Goal: Task Accomplishment & Management: Manage account settings

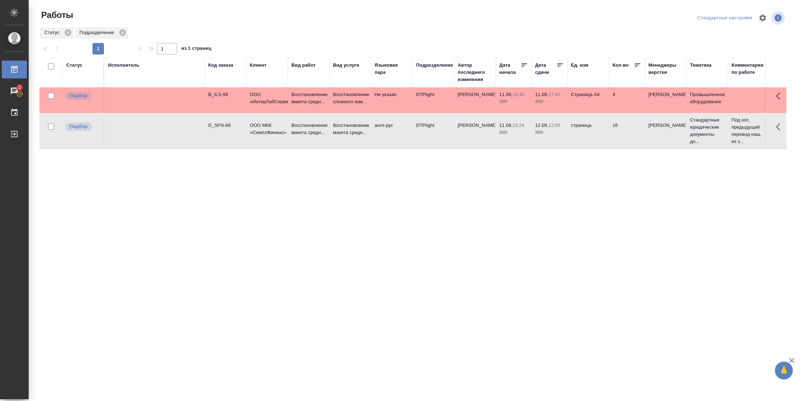
click at [599, 94] on td "Страница А4" at bounding box center [588, 99] width 42 height 25
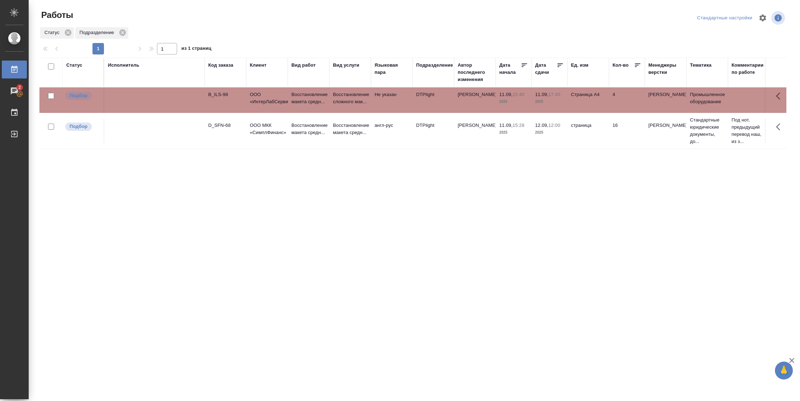
click at [599, 94] on td "Страница А4" at bounding box center [588, 99] width 42 height 25
click at [78, 66] on div "Статус" at bounding box center [74, 65] width 16 height 7
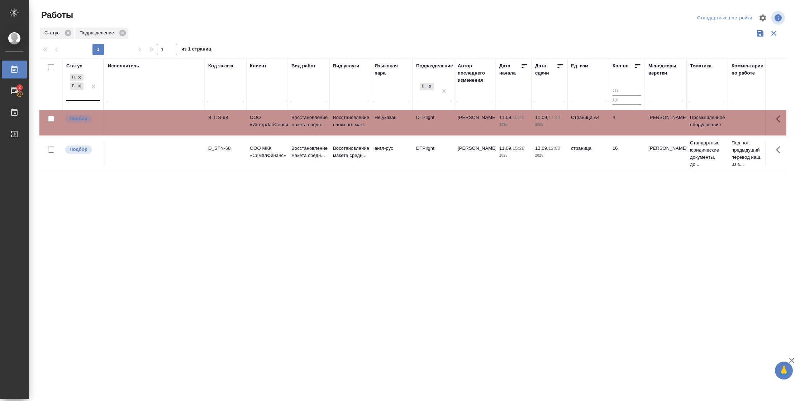
click at [86, 95] on div "Подбор Готов к работе" at bounding box center [76, 86] width 21 height 28
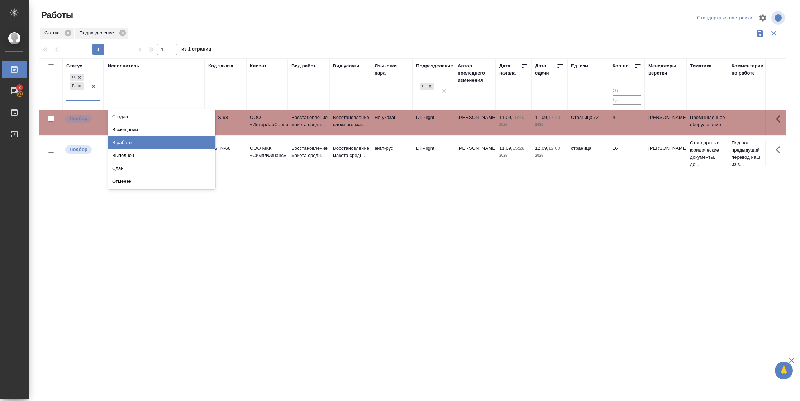
drag, startPoint x: 123, startPoint y: 139, endPoint x: 143, endPoint y: 97, distance: 47.0
click at [124, 138] on div "В работе" at bounding box center [161, 142] width 107 height 13
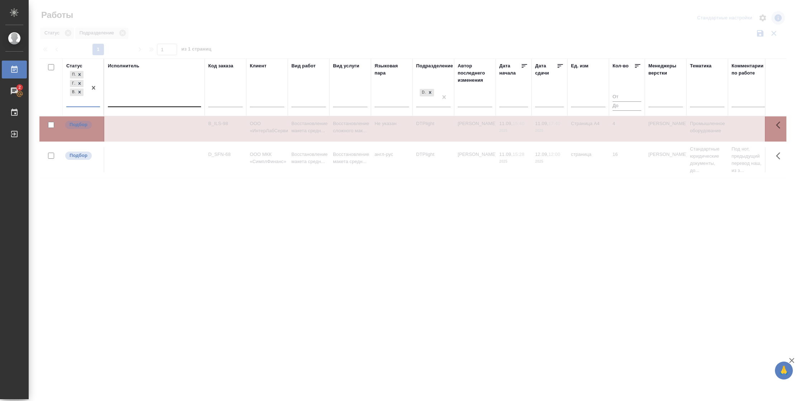
click at [143, 99] on div at bounding box center [154, 100] width 93 height 10
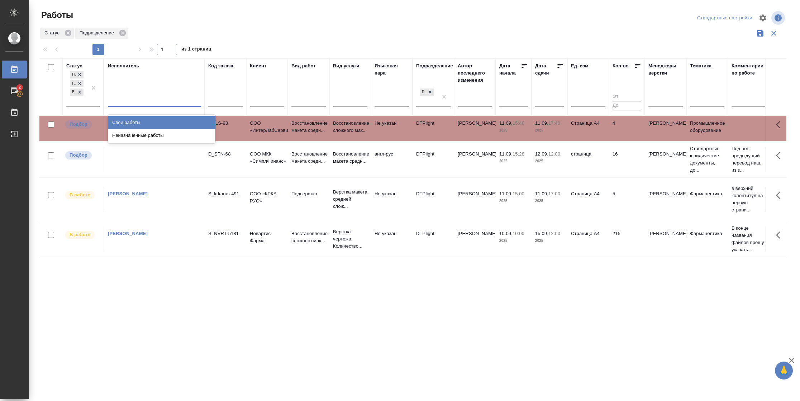
click at [137, 122] on div "Свои работы" at bounding box center [161, 122] width 107 height 13
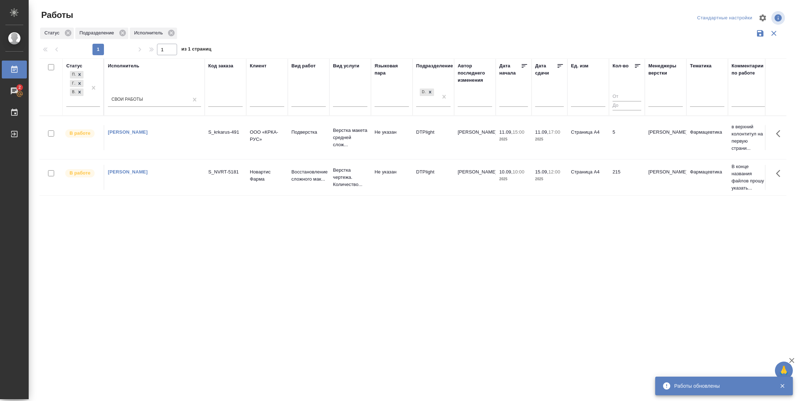
click at [612, 148] on td "5" at bounding box center [627, 137] width 36 height 25
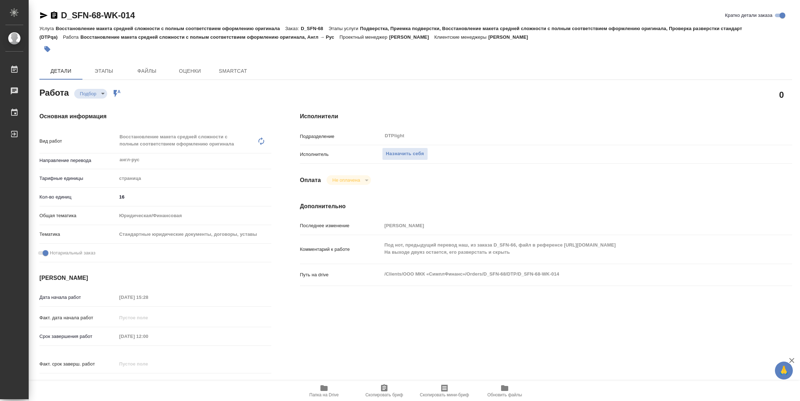
type textarea "x"
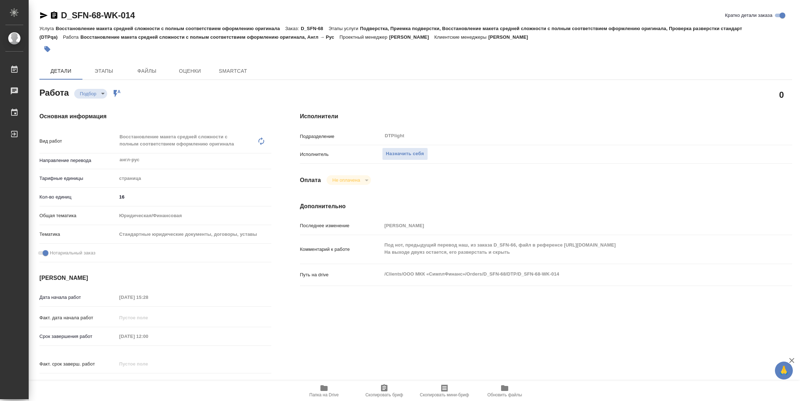
type textarea "x"
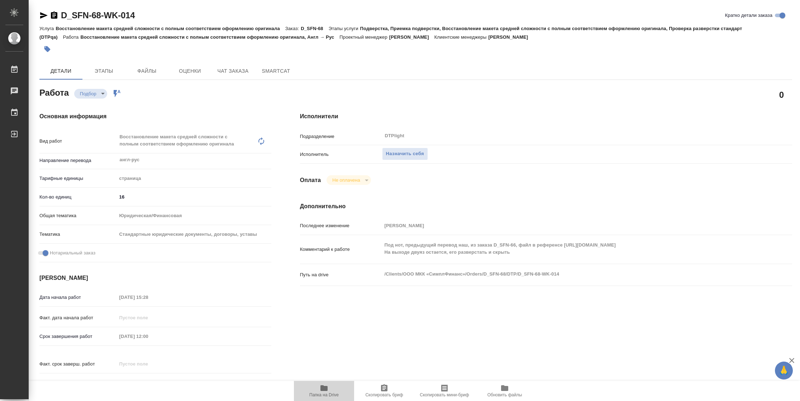
click at [317, 396] on span "Папка на Drive" at bounding box center [323, 394] width 29 height 5
type textarea "x"
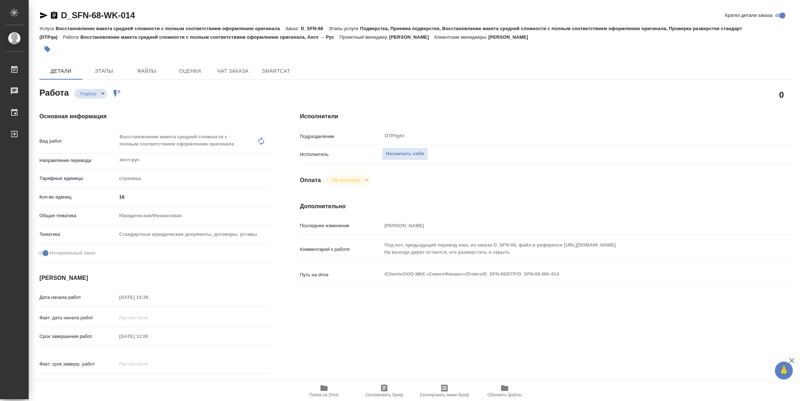
type textarea "x"
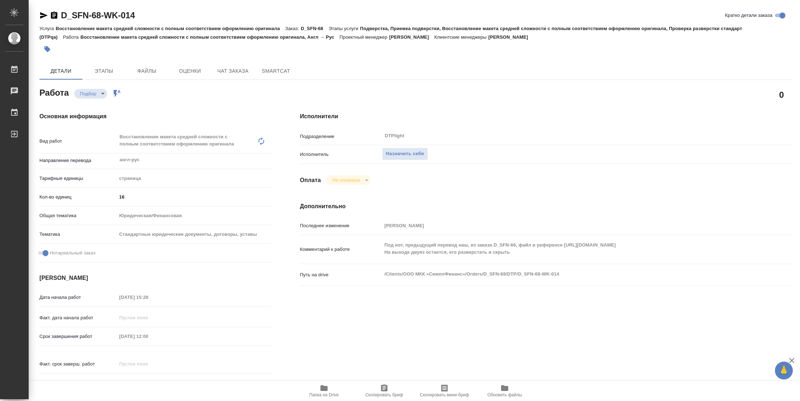
type textarea "x"
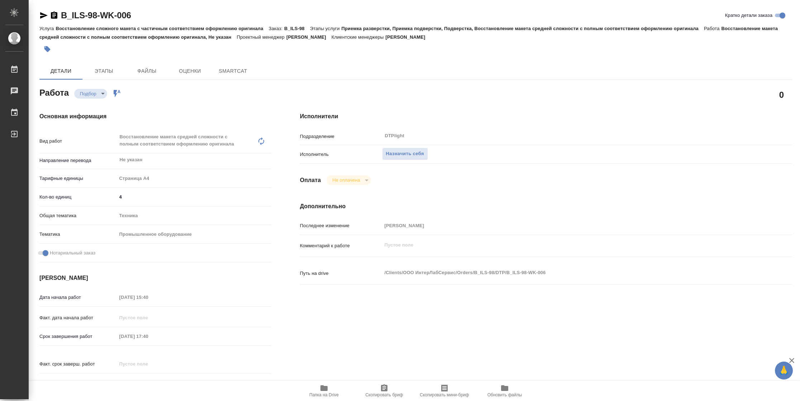
type textarea "x"
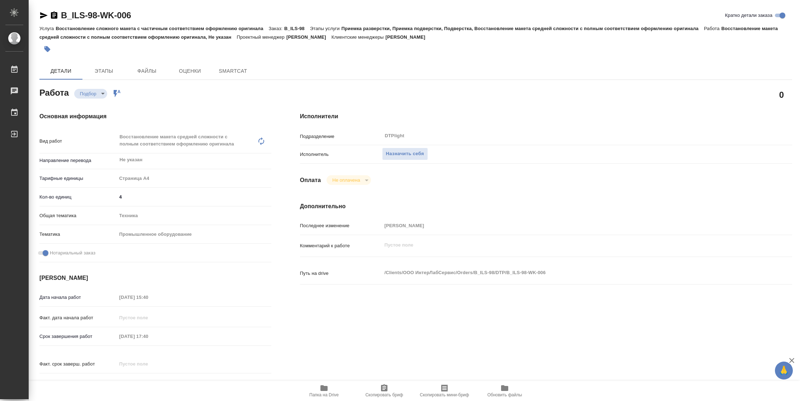
type textarea "x"
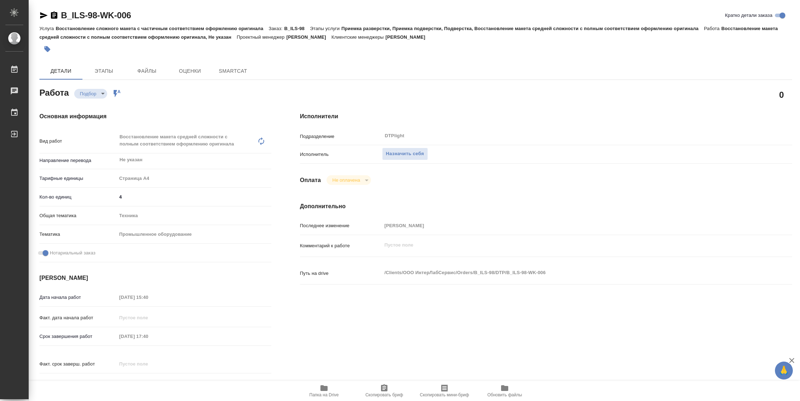
type textarea "x"
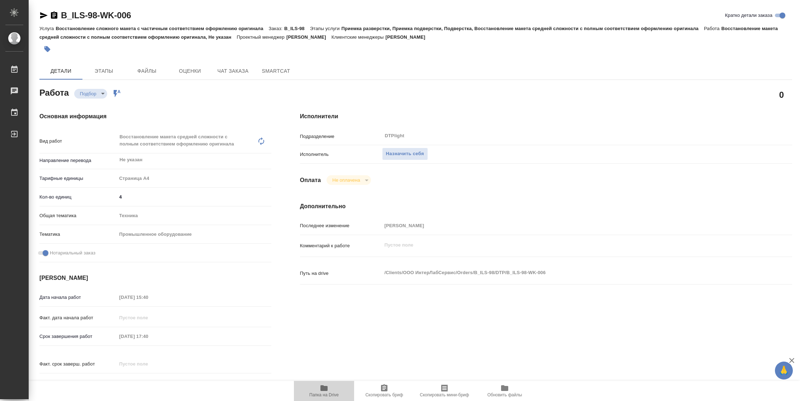
click at [329, 398] on button "Папка на Drive" at bounding box center [324, 391] width 60 height 20
type textarea "x"
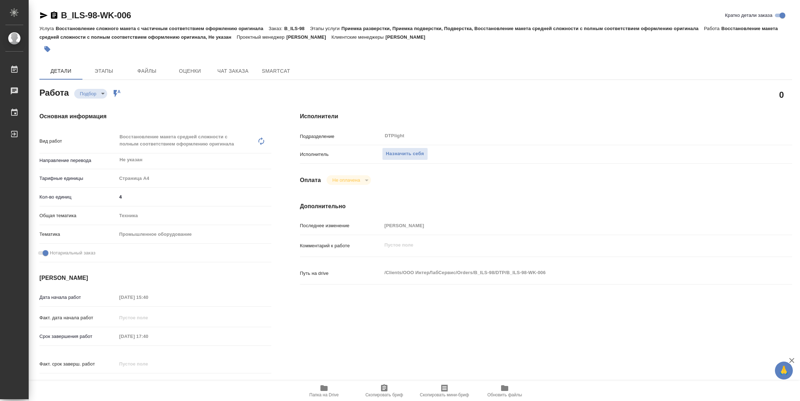
type textarea "x"
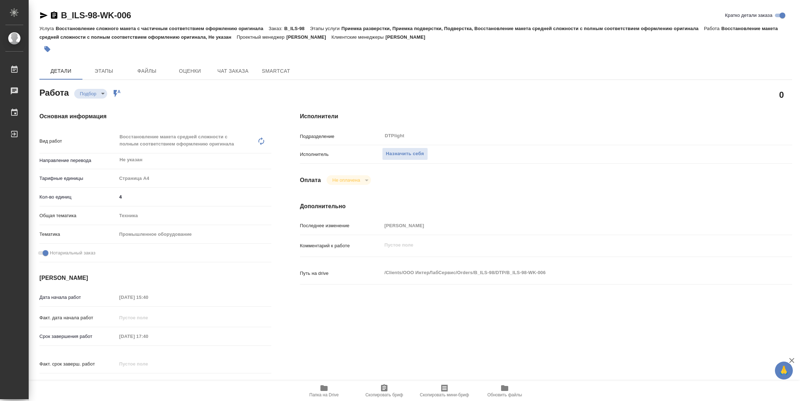
type textarea "x"
click at [322, 394] on span "Папка на Drive" at bounding box center [323, 394] width 29 height 5
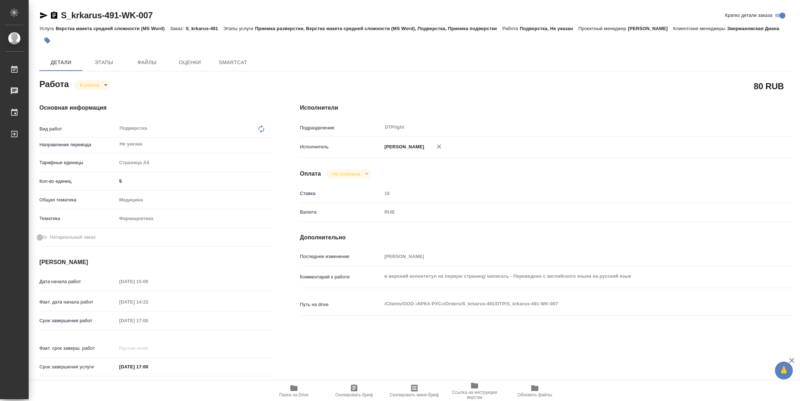
type textarea "x"
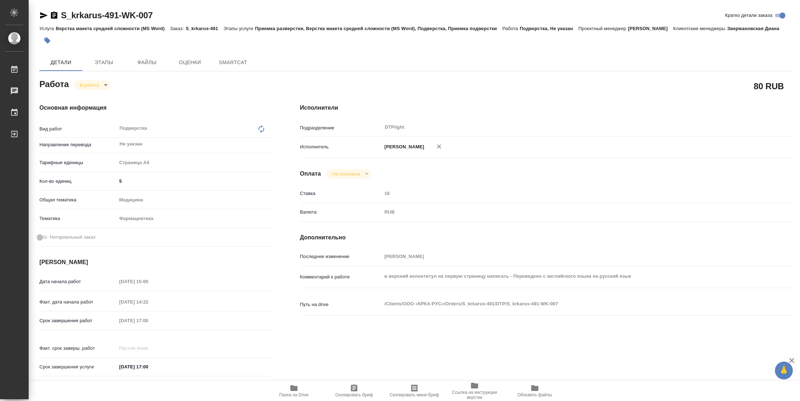
type textarea "x"
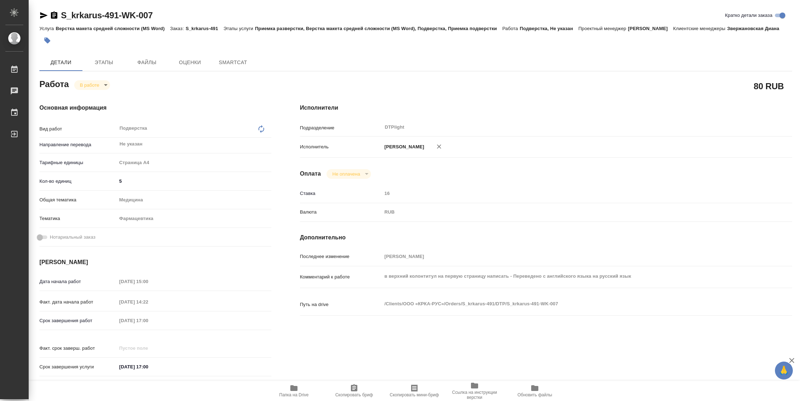
type textarea "x"
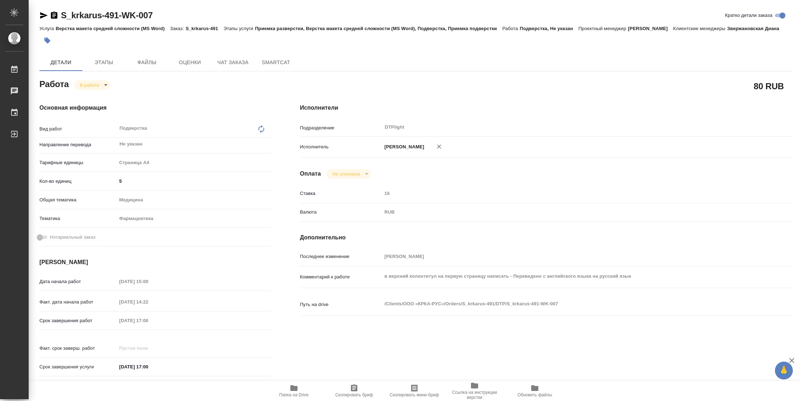
type textarea "x"
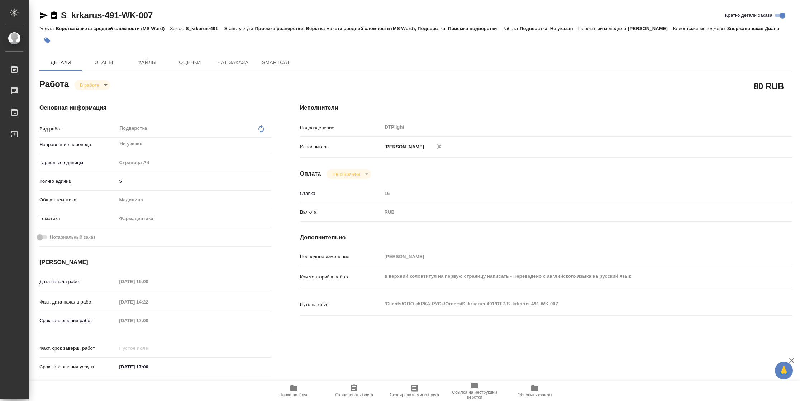
type textarea "x"
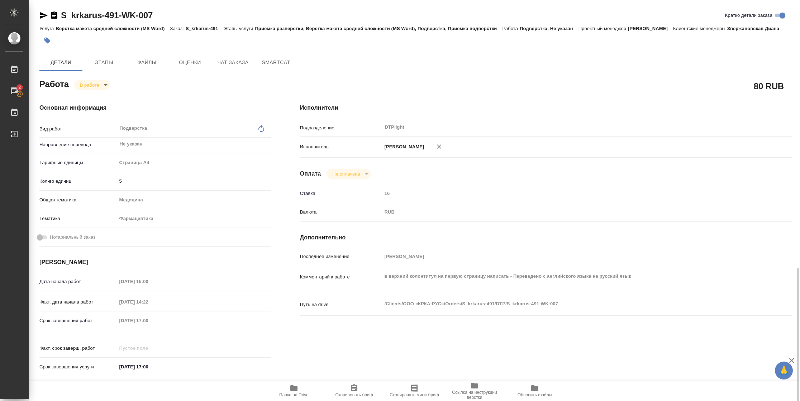
scroll to position [201, 0]
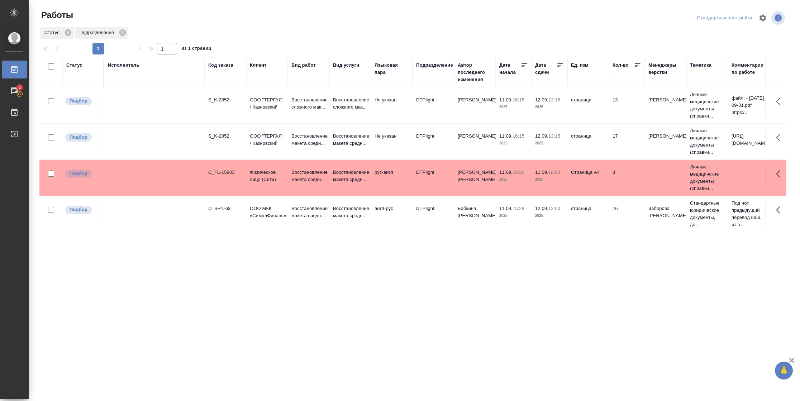
click at [556, 183] on p "2025" at bounding box center [549, 179] width 29 height 7
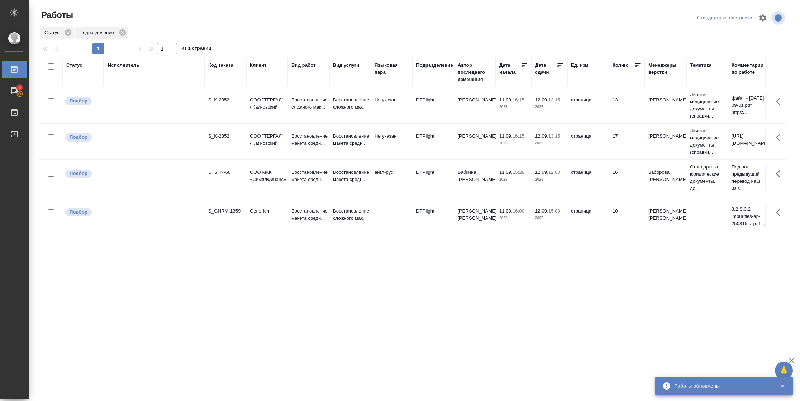
click at [435, 67] on div "Подразделение" at bounding box center [434, 65] width 37 height 7
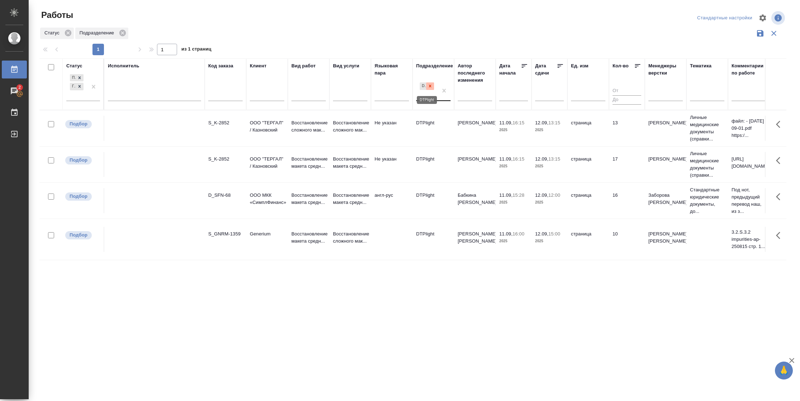
click at [429, 85] on icon at bounding box center [429, 85] width 5 height 5
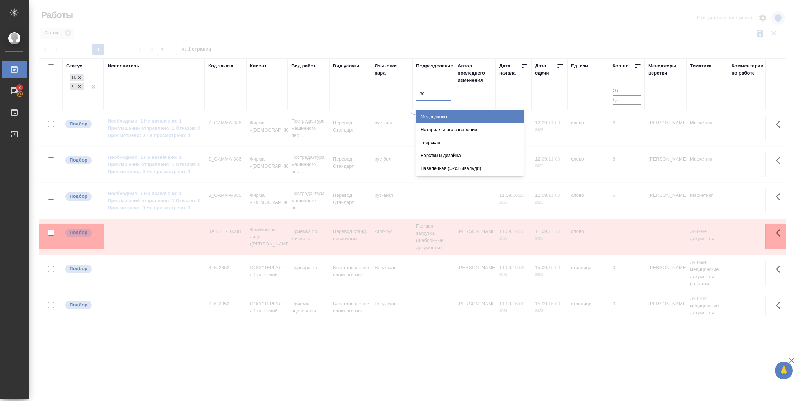
type input "вер"
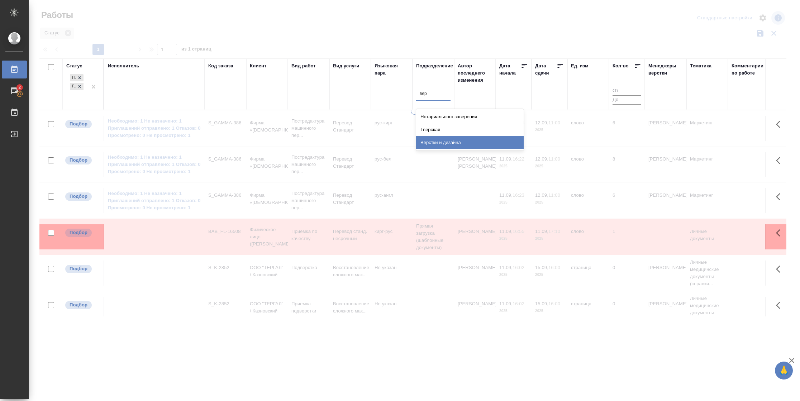
click at [450, 143] on div "Верстки и дизайна" at bounding box center [469, 142] width 107 height 13
click at [560, 67] on icon at bounding box center [559, 65] width 7 height 7
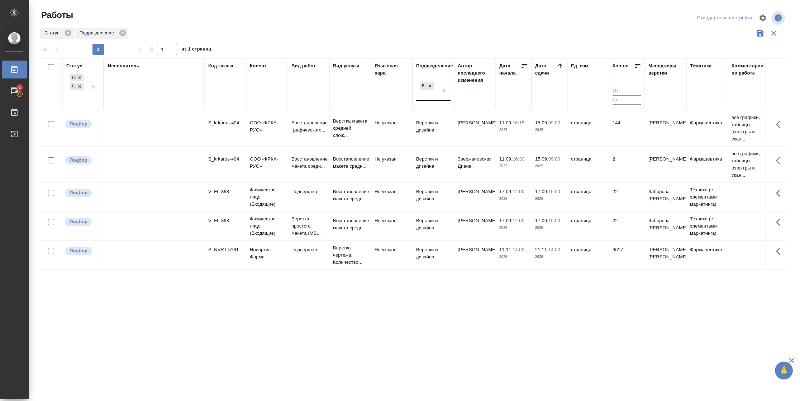
click at [545, 230] on p "2025" at bounding box center [549, 227] width 29 height 7
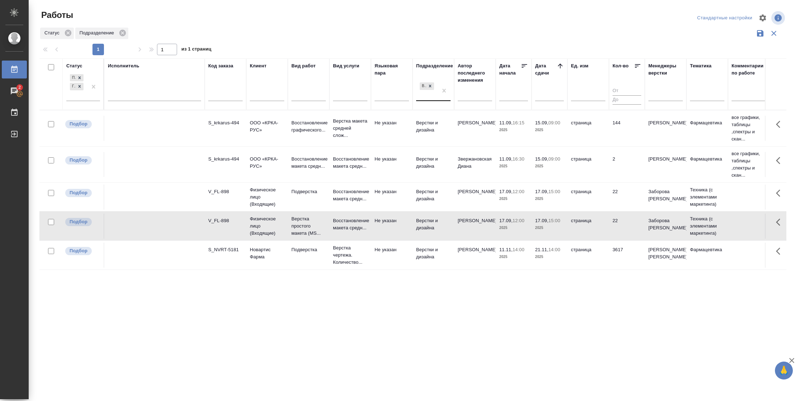
click at [545, 230] on p "2025" at bounding box center [549, 227] width 29 height 7
click at [622, 134] on td "144" at bounding box center [627, 128] width 36 height 25
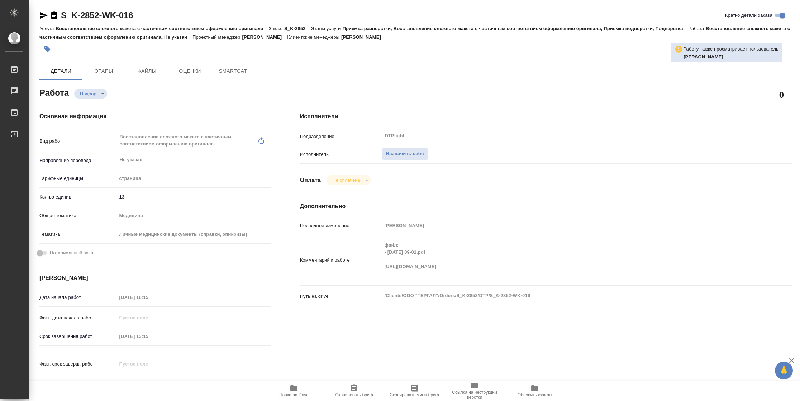
type textarea "x"
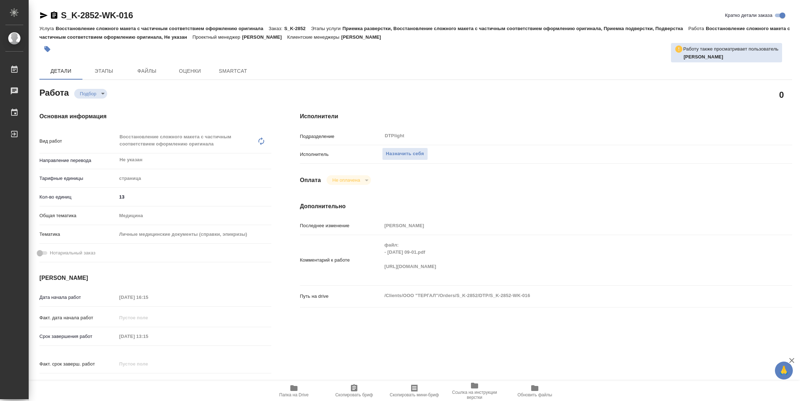
type textarea "x"
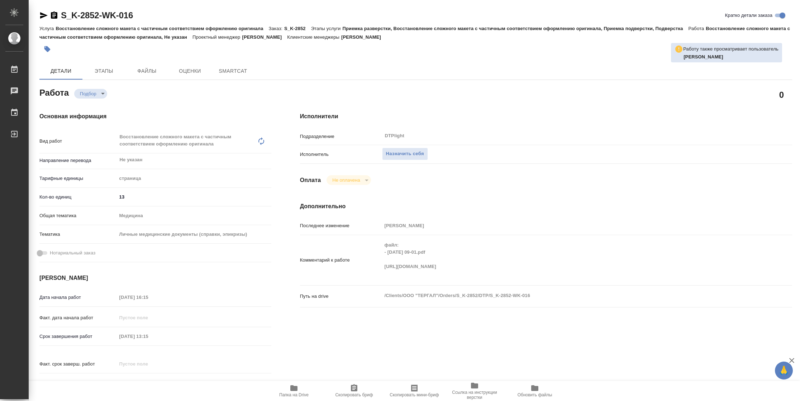
type textarea "x"
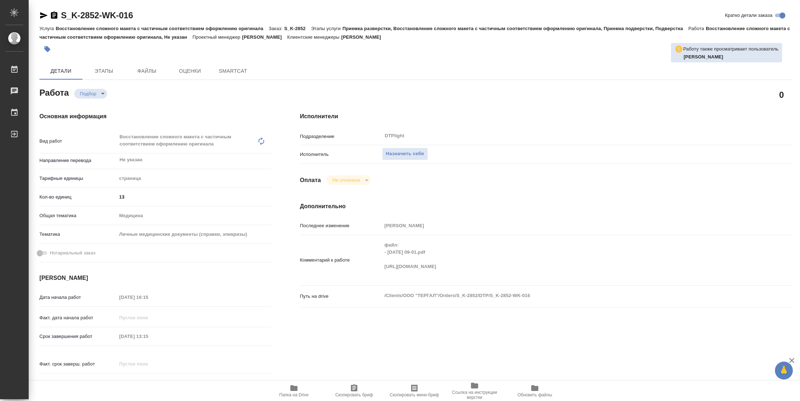
type textarea "x"
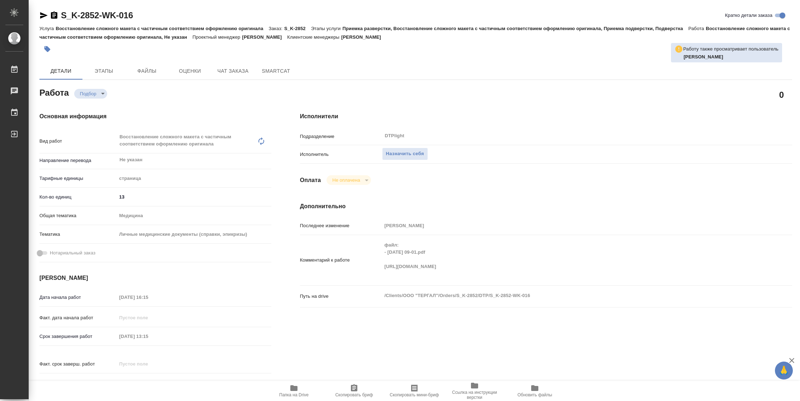
click at [377, 263] on div "Комментарий к работе файл: - [DATE] 09-01.pdf [URL][DOMAIN_NAME] x" at bounding box center [546, 260] width 492 height 44
type textarea "x"
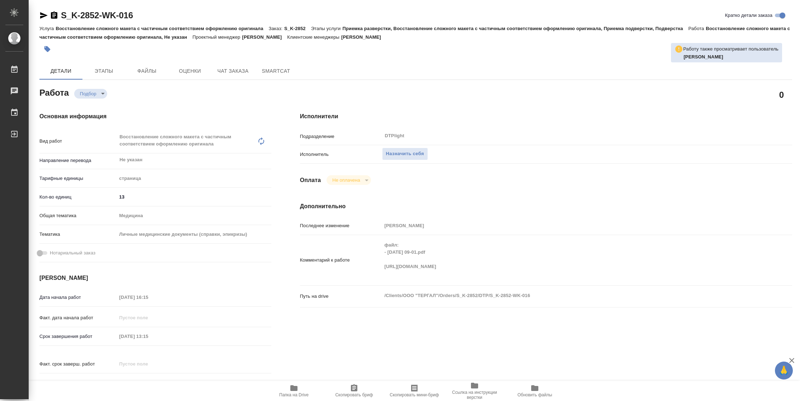
type textarea "x"
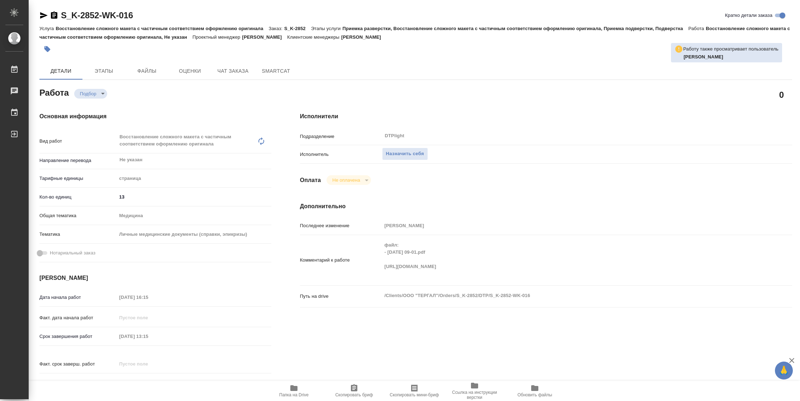
type textarea "x"
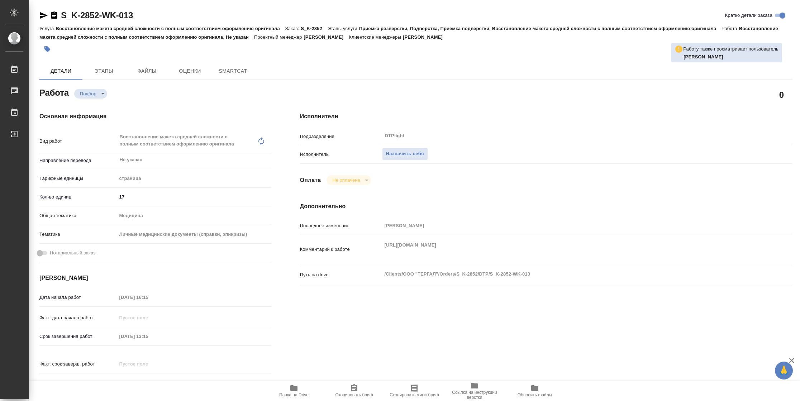
type textarea "x"
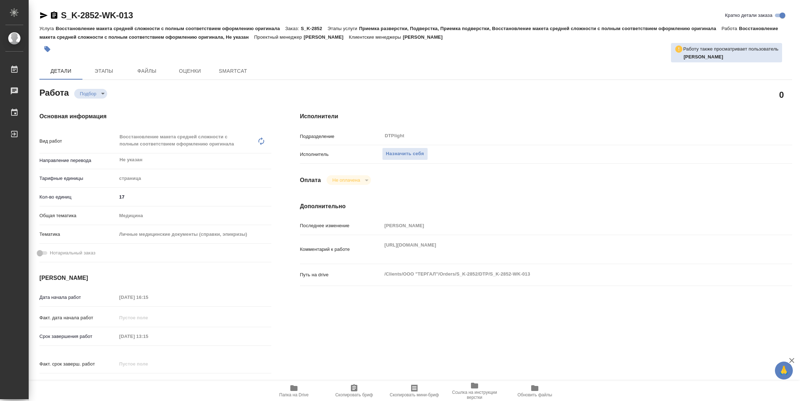
type textarea "x"
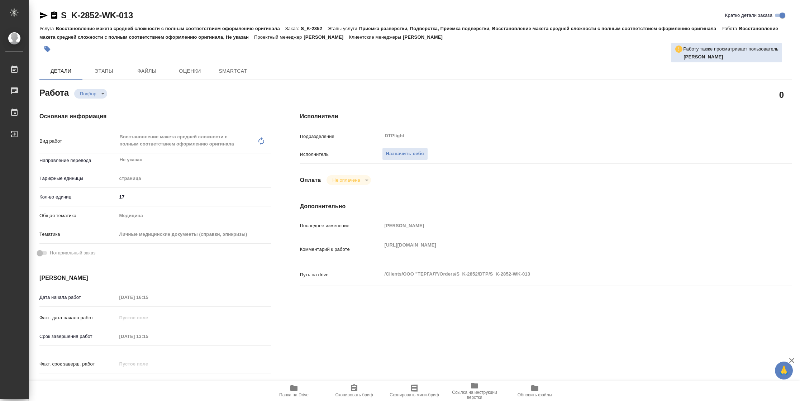
type textarea "x"
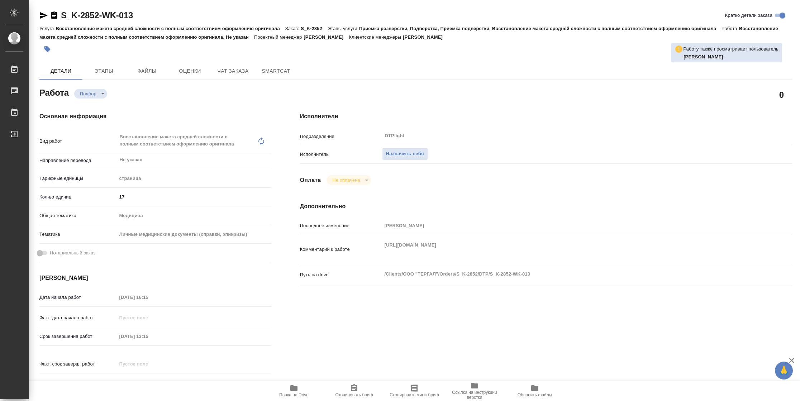
type textarea "x"
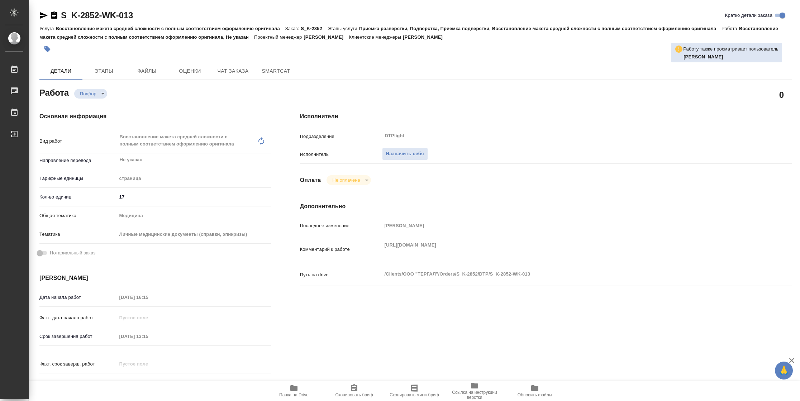
type textarea "x"
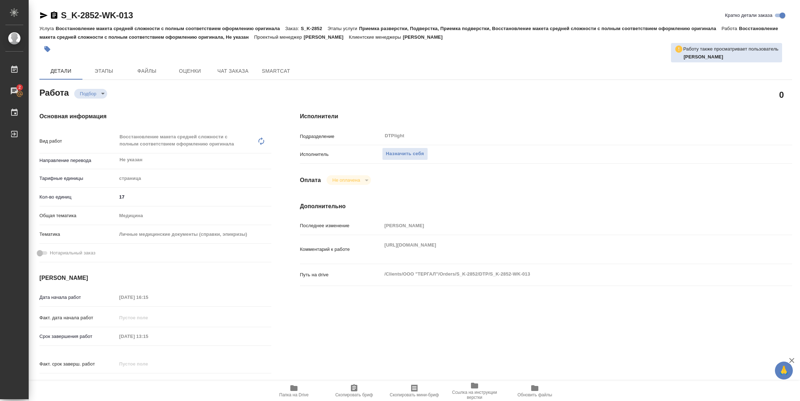
click at [358, 244] on div "Комментарий к работе [URL][DOMAIN_NAME] x" at bounding box center [546, 249] width 492 height 23
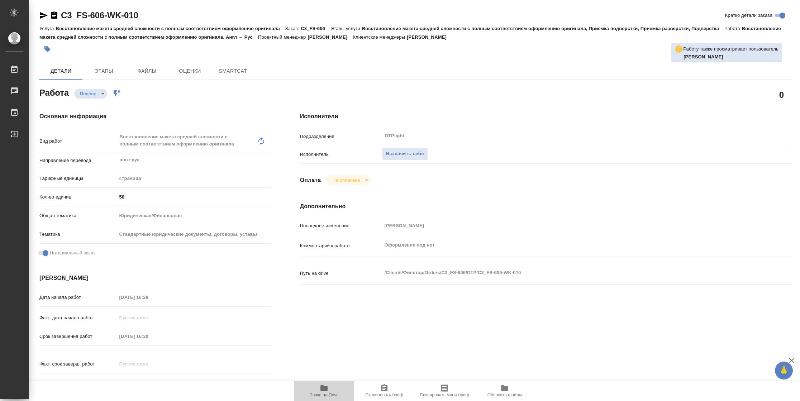
click at [320, 396] on span "Папка на Drive" at bounding box center [323, 394] width 29 height 5
type textarea "x"
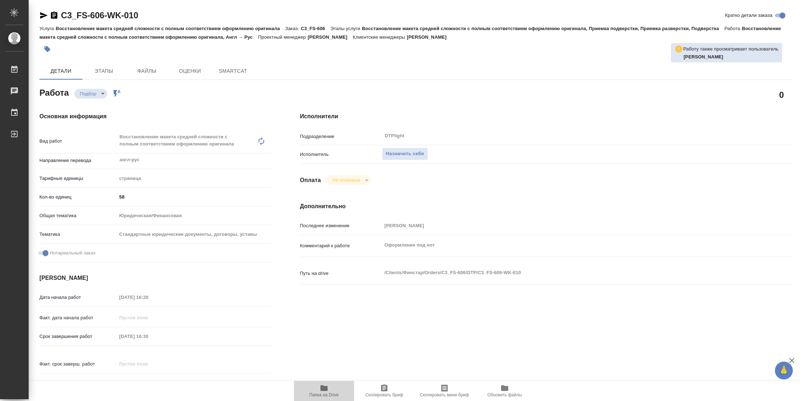
type textarea "x"
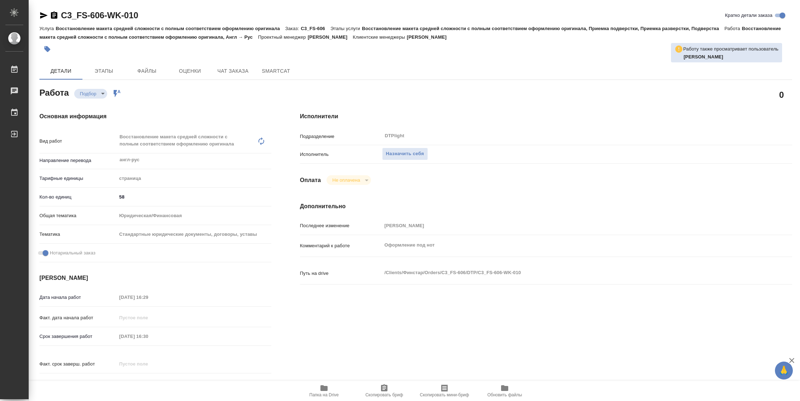
type textarea "x"
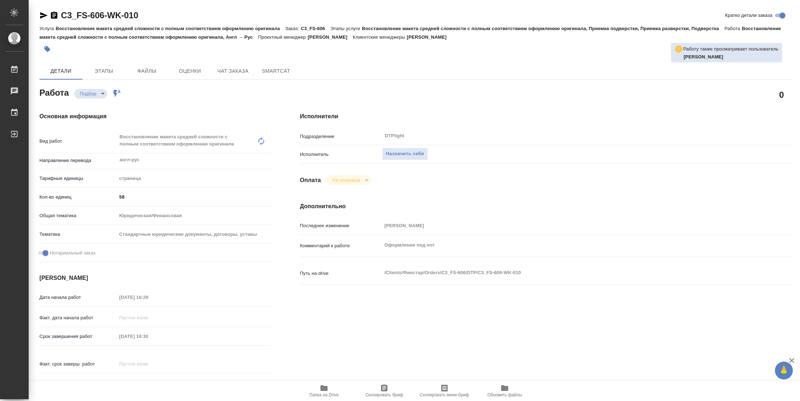
type textarea "x"
click at [403, 150] on span "Назначить себя" at bounding box center [405, 154] width 38 height 8
type textarea "x"
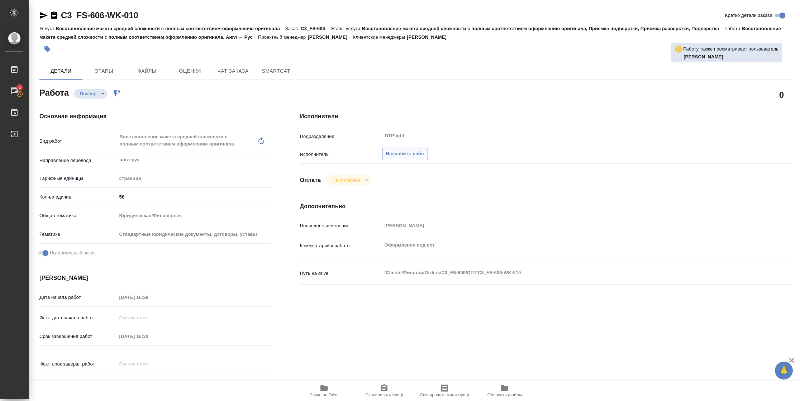
type textarea "x"
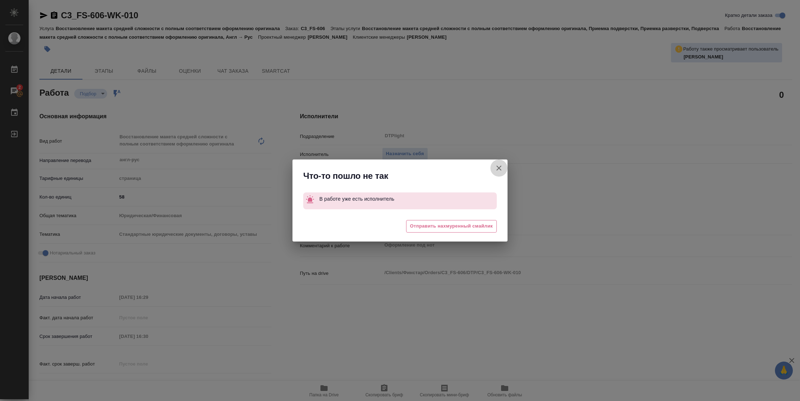
drag, startPoint x: 503, startPoint y: 169, endPoint x: 515, endPoint y: 134, distance: 36.9
click at [503, 169] on button "Кратко детали заказа" at bounding box center [498, 167] width 17 height 17
type textarea "x"
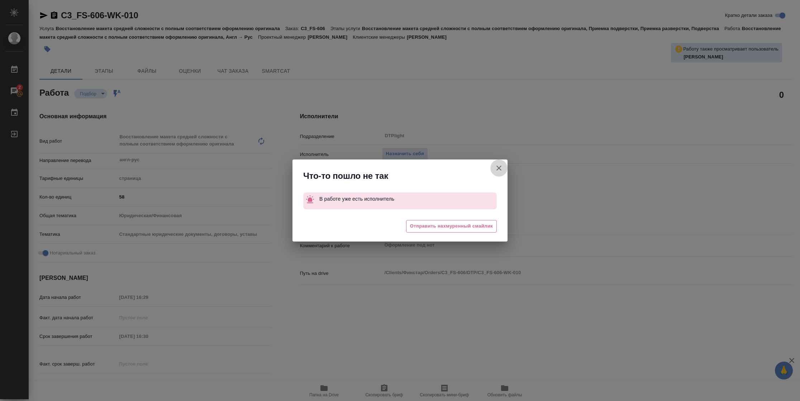
type textarea "x"
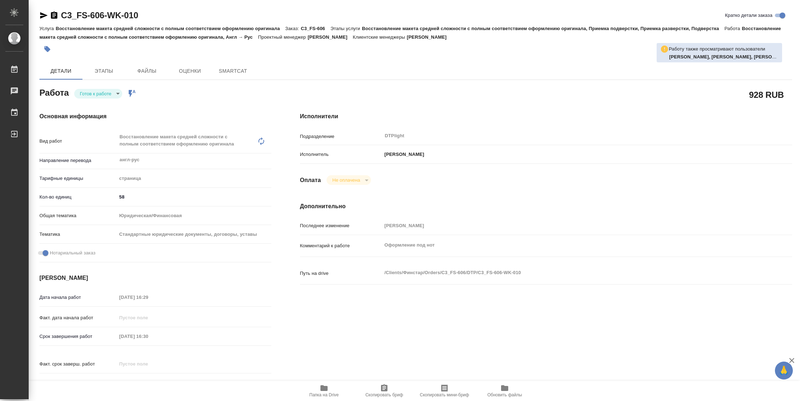
type textarea "x"
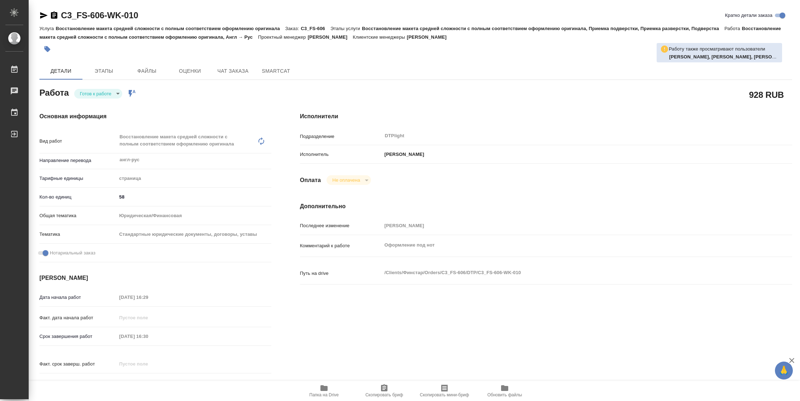
click at [317, 390] on span "Папка на Drive" at bounding box center [324, 391] width 52 height 14
type textarea "x"
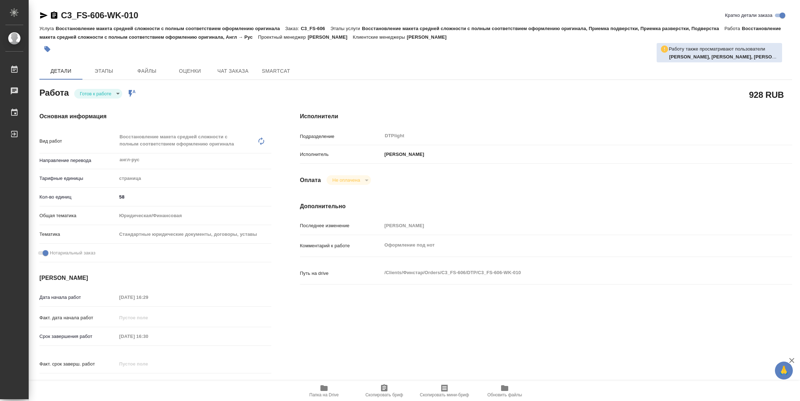
type textarea "x"
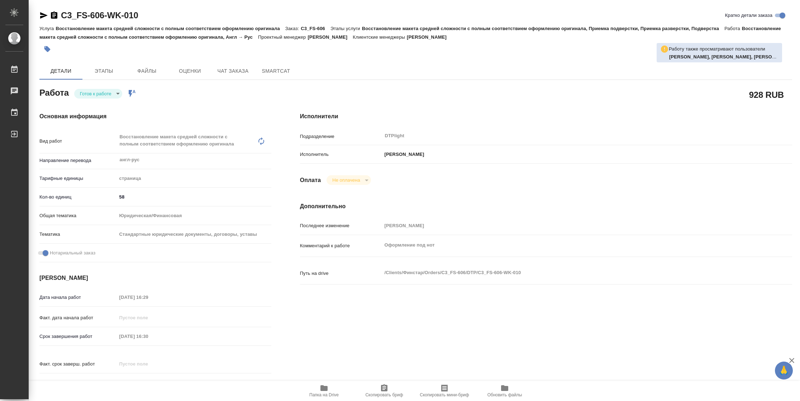
type textarea "x"
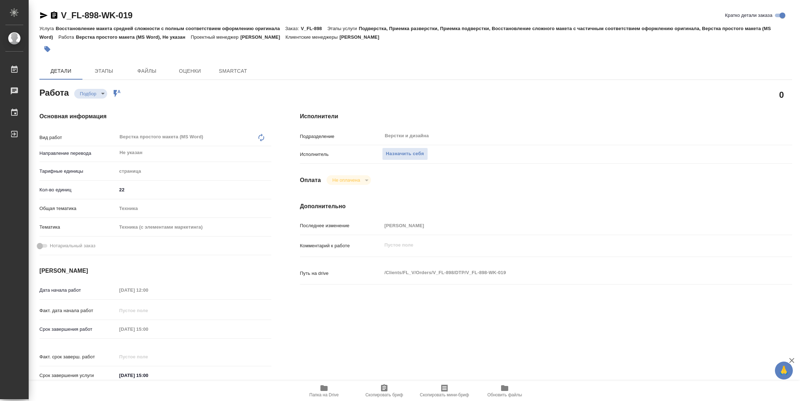
type textarea "x"
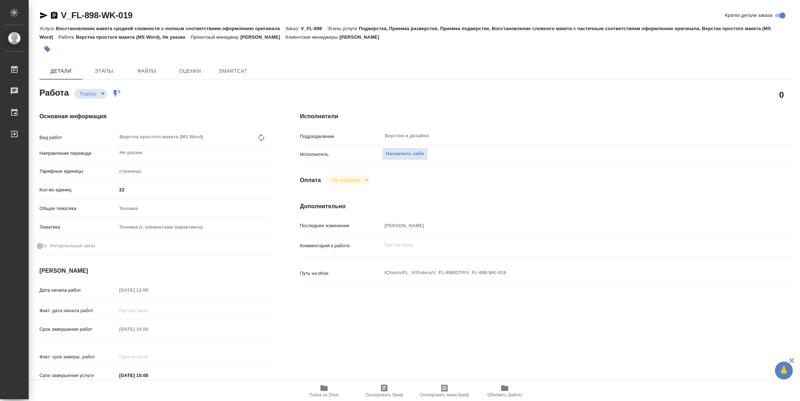
type textarea "x"
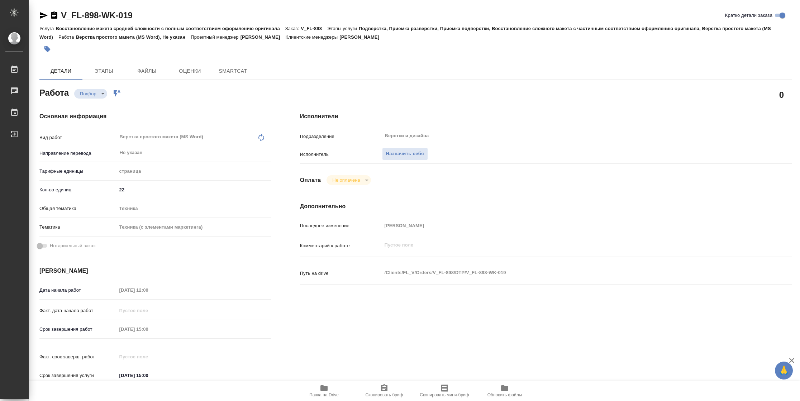
type textarea "x"
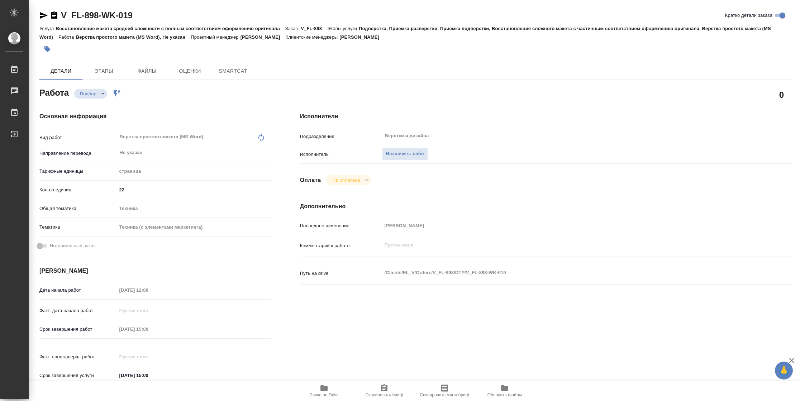
type textarea "x"
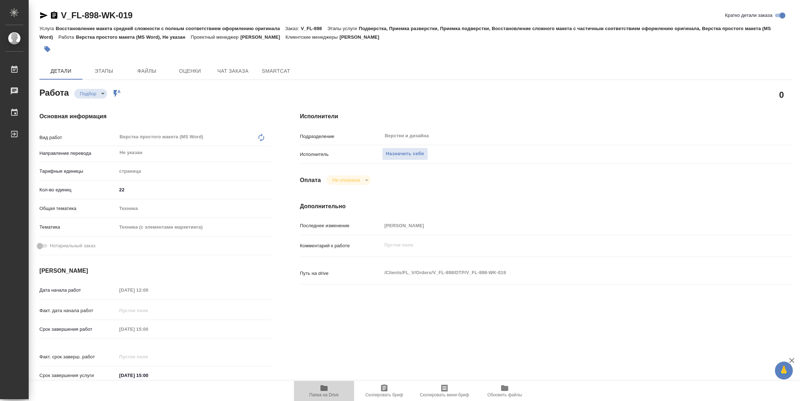
click at [331, 394] on span "Папка на Drive" at bounding box center [323, 394] width 29 height 5
type textarea "x"
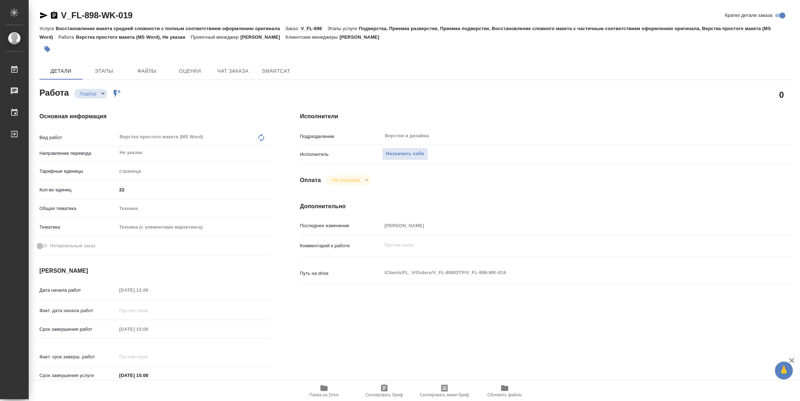
type textarea "x"
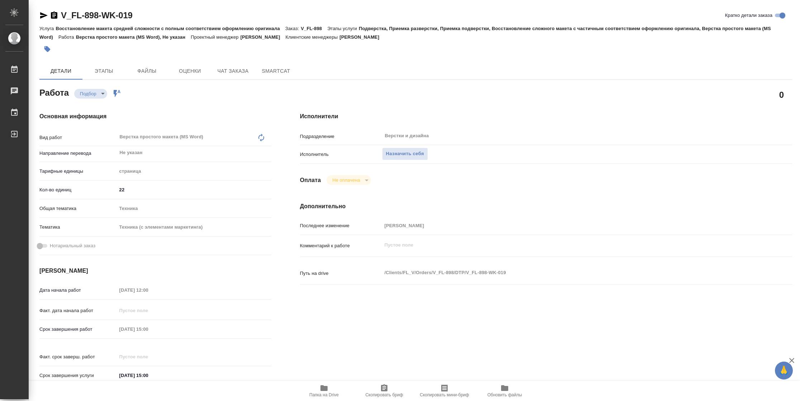
type textarea "x"
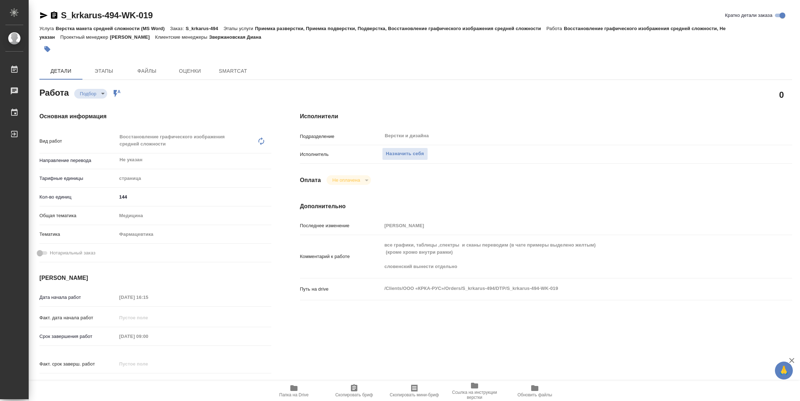
type textarea "x"
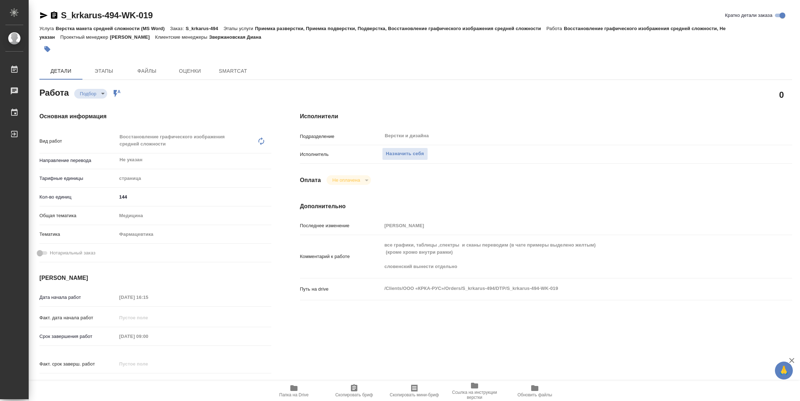
type textarea "x"
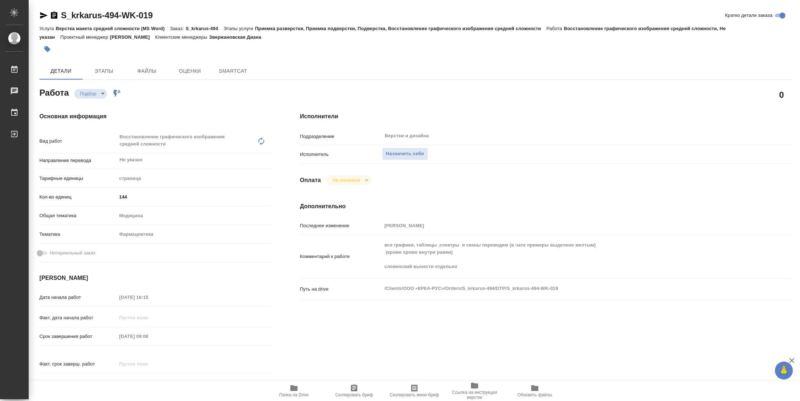
type textarea "x"
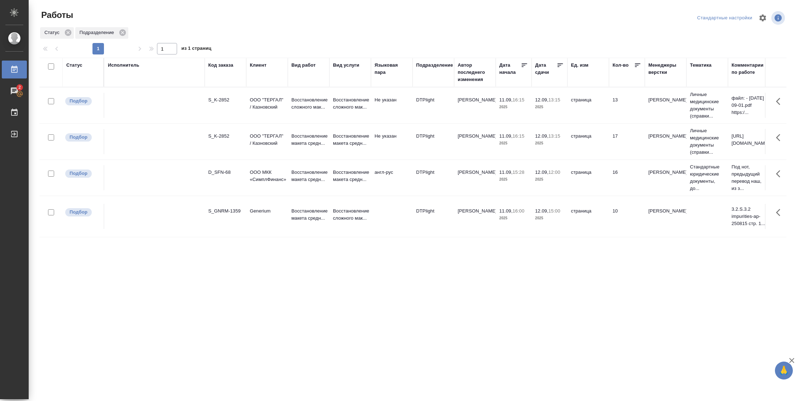
drag, startPoint x: 68, startPoint y: 66, endPoint x: 70, endPoint y: 71, distance: 5.6
click at [68, 66] on div "Статус" at bounding box center [74, 65] width 16 height 7
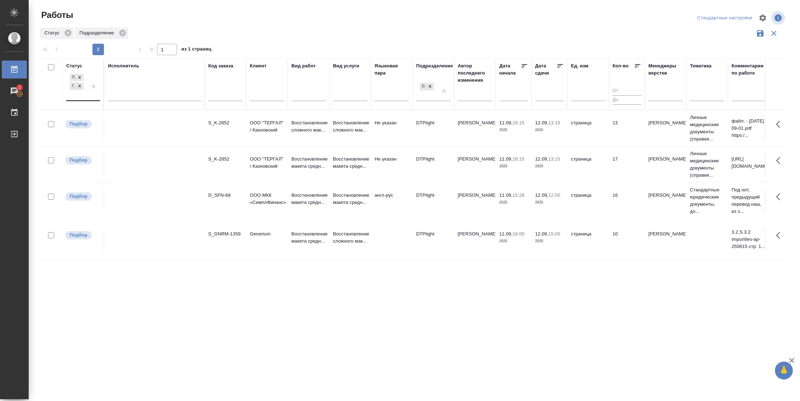
drag, startPoint x: 70, startPoint y: 71, endPoint x: 89, endPoint y: 97, distance: 31.5
click at [89, 97] on div at bounding box center [93, 86] width 13 height 28
click at [128, 143] on div "В работе" at bounding box center [161, 142] width 107 height 13
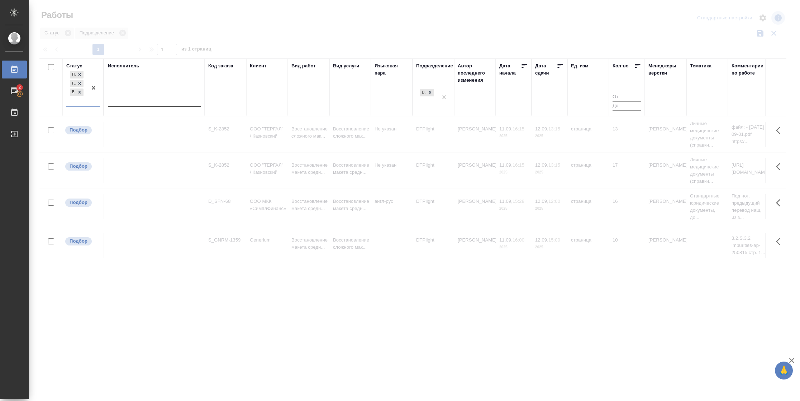
click at [149, 99] on div at bounding box center [154, 100] width 93 height 10
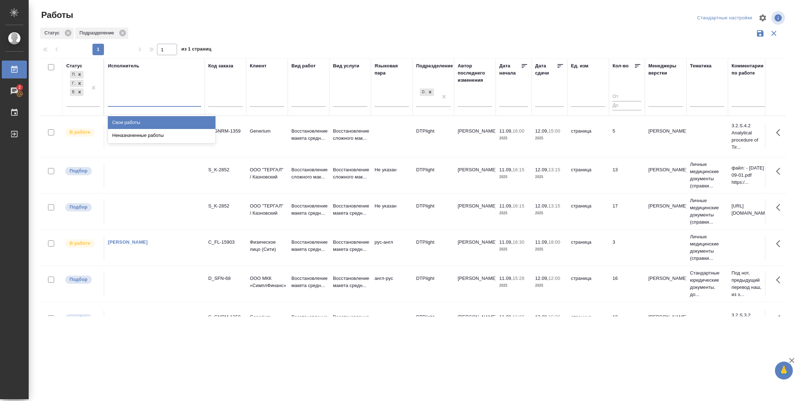
click at [142, 121] on div "Свои работы" at bounding box center [161, 122] width 107 height 13
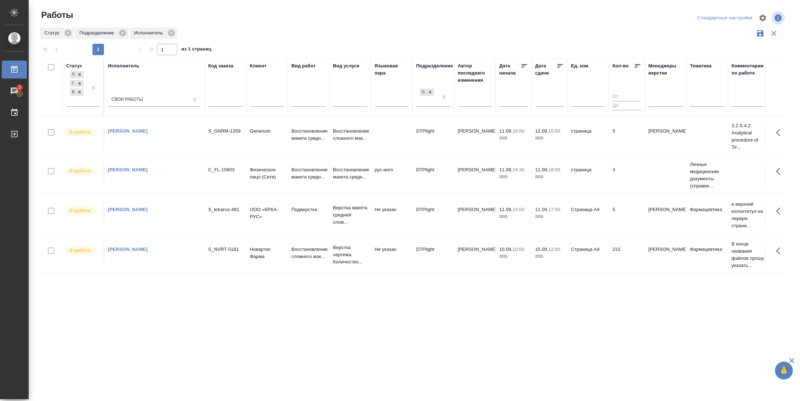
click at [560, 64] on icon at bounding box center [559, 66] width 5 height 4
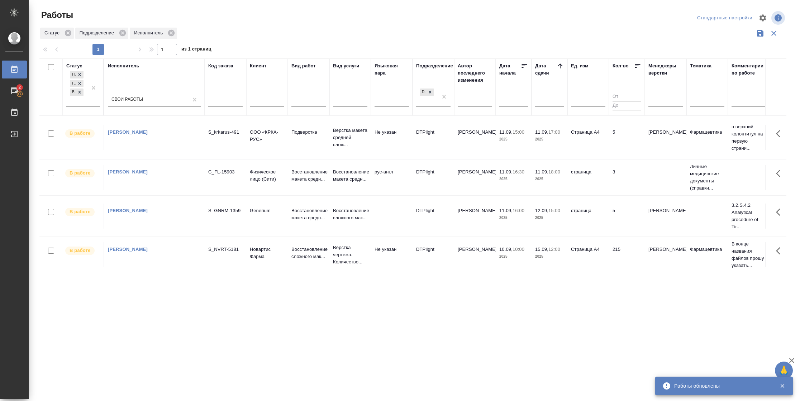
click at [611, 183] on td "3" at bounding box center [627, 177] width 36 height 25
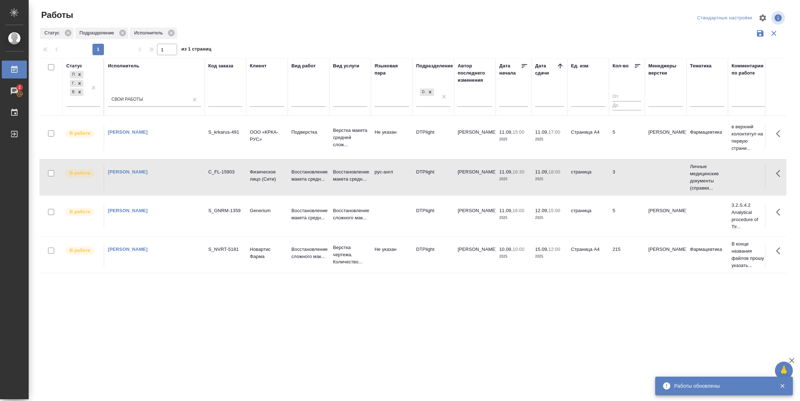
click at [611, 183] on td "3" at bounding box center [627, 177] width 36 height 25
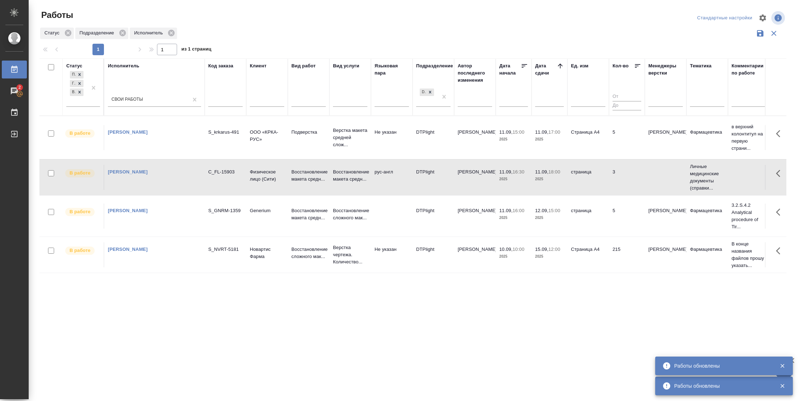
click at [614, 134] on td "5" at bounding box center [627, 137] width 36 height 25
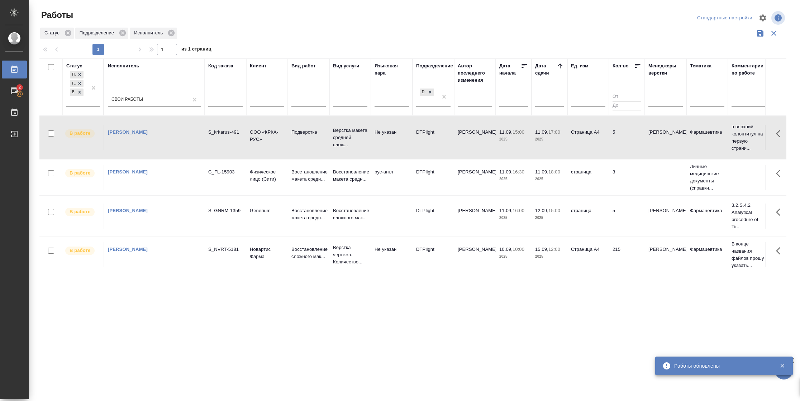
click at [614, 134] on td "5" at bounding box center [627, 137] width 36 height 25
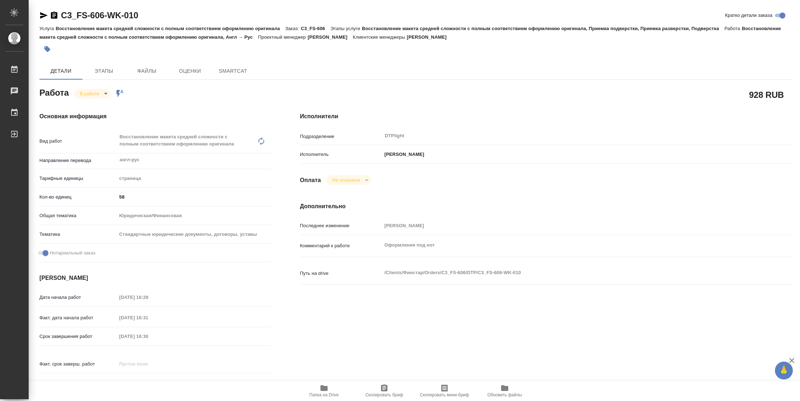
type textarea "x"
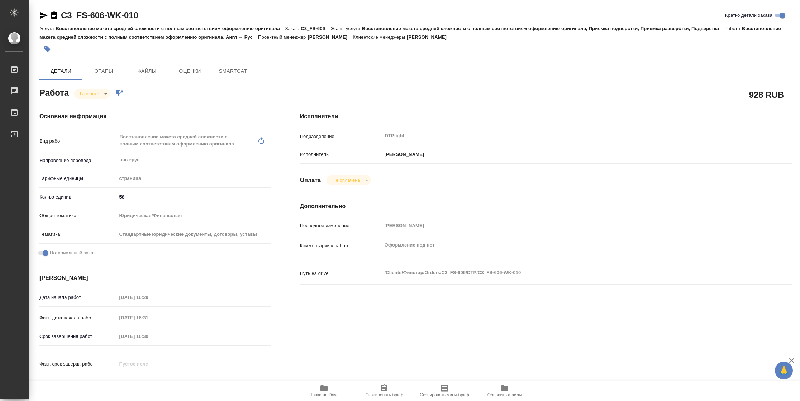
type textarea "x"
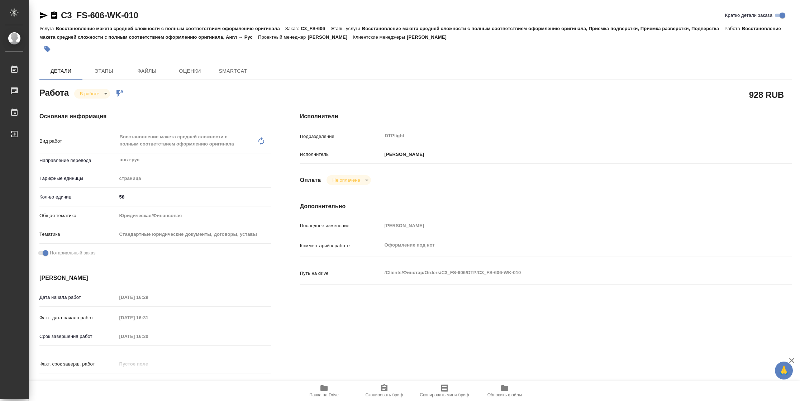
type textarea "x"
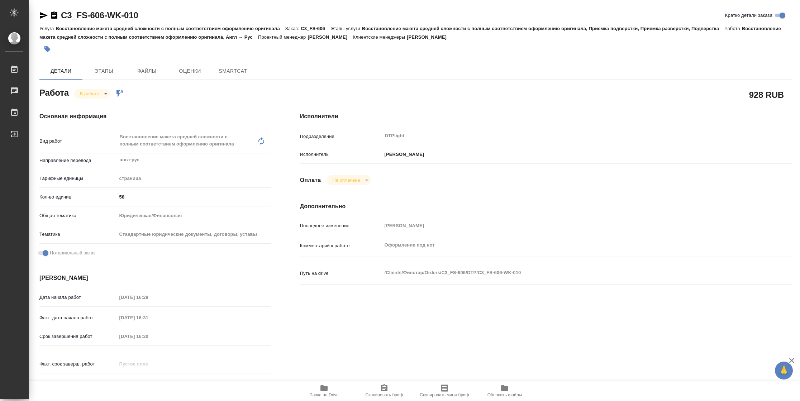
type textarea "x"
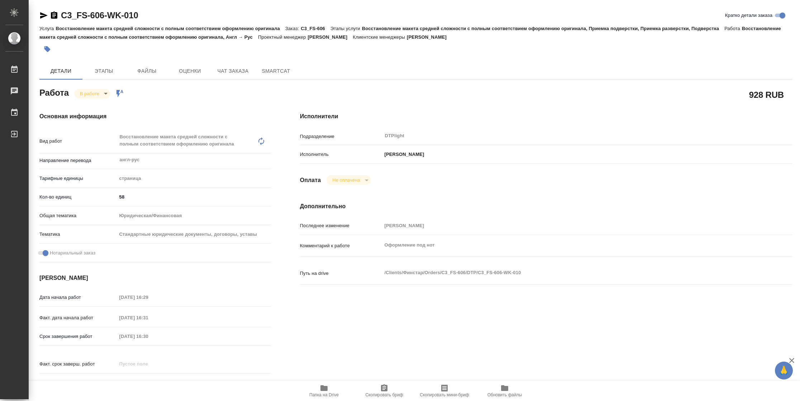
type textarea "x"
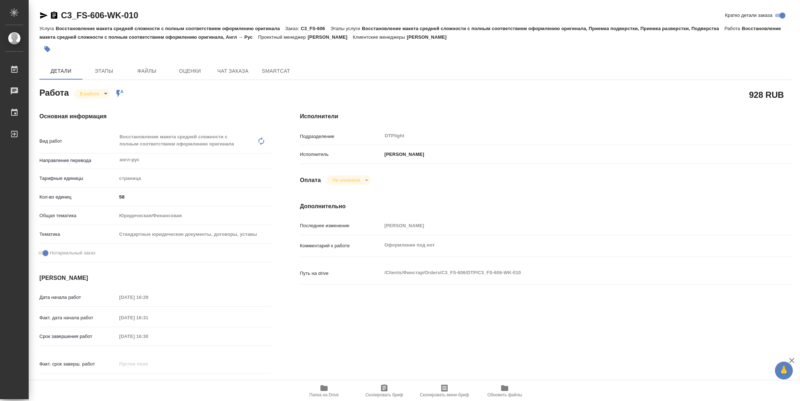
scroll to position [217, 0]
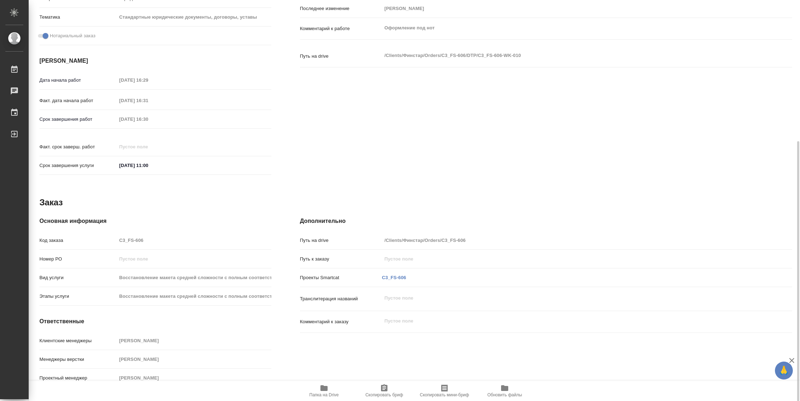
type textarea "x"
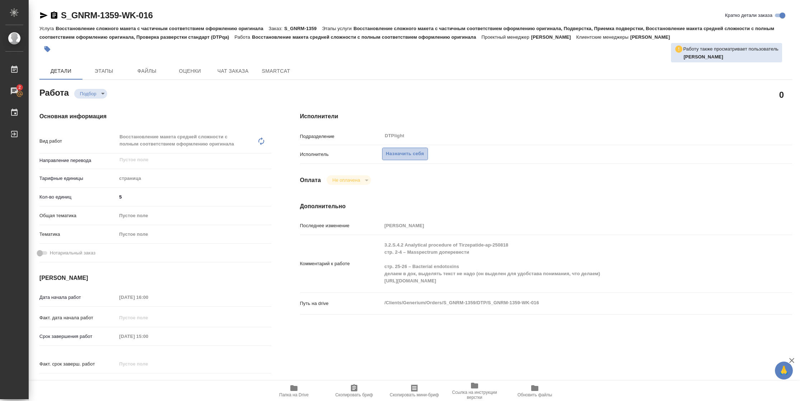
click at [408, 155] on span "Назначить себя" at bounding box center [405, 154] width 38 height 8
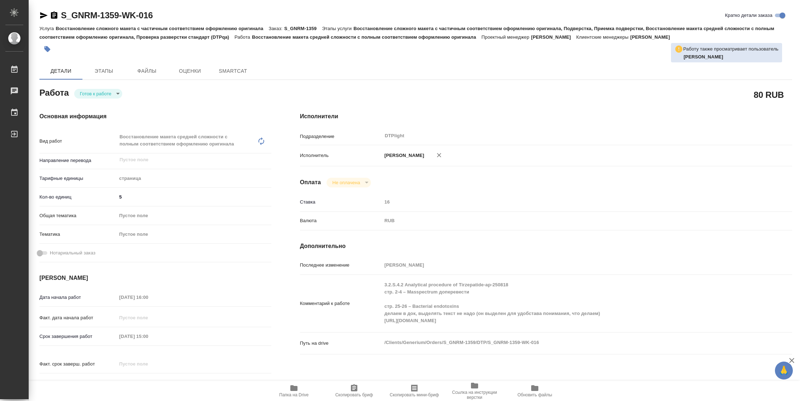
type textarea "x"
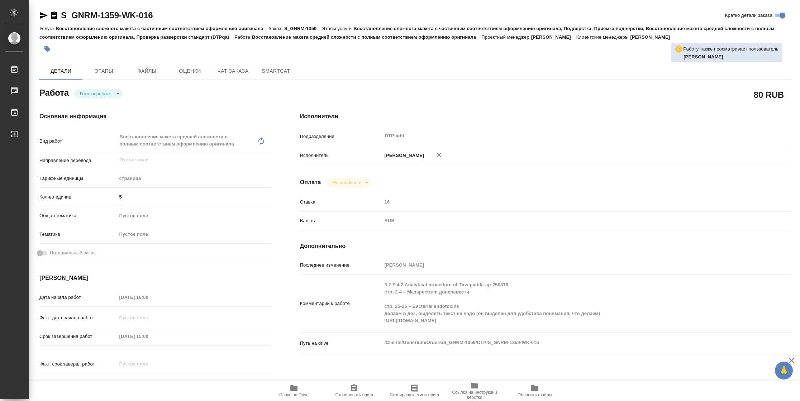
type textarea "x"
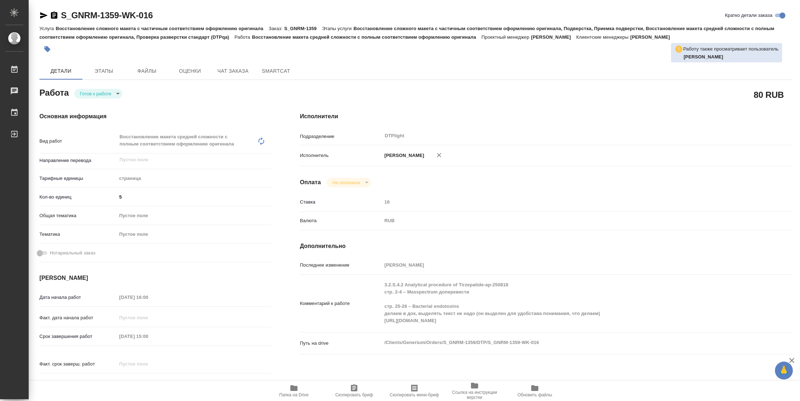
type textarea "x"
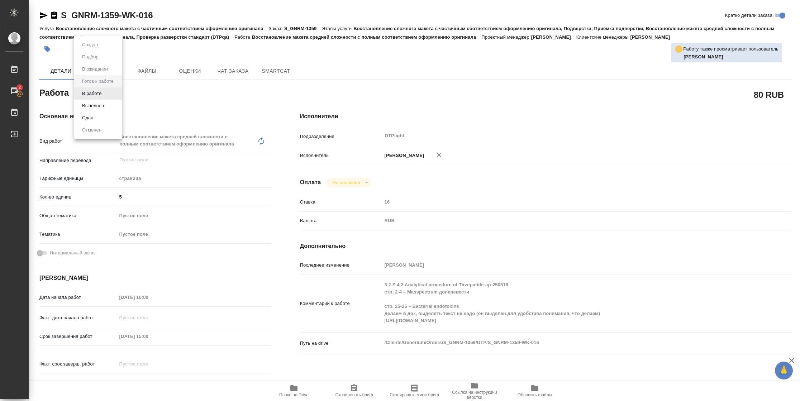
click at [105, 93] on body "🙏 .cls-1 fill:#fff; AWATERA [PERSON_NAME] 2 Чаты График Выйти S_GNRM-1359-WK-01…" at bounding box center [400, 200] width 800 height 401
click at [105, 95] on li "В работе" at bounding box center [98, 93] width 48 height 12
type textarea "x"
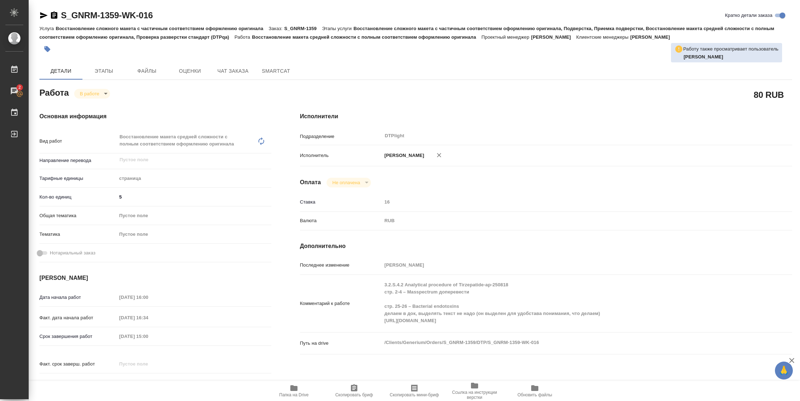
type textarea "x"
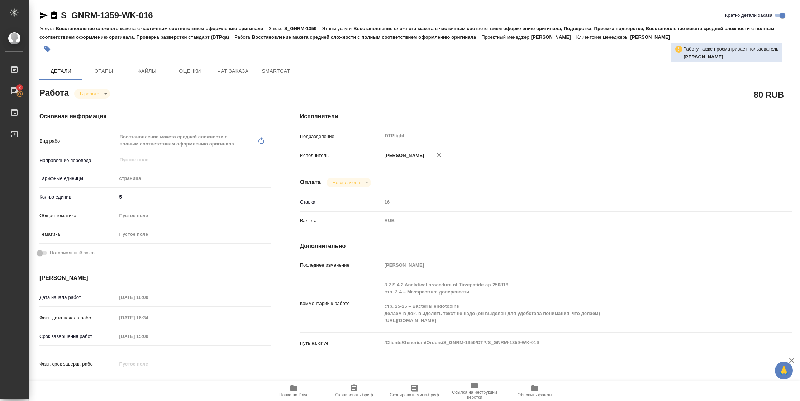
type textarea "x"
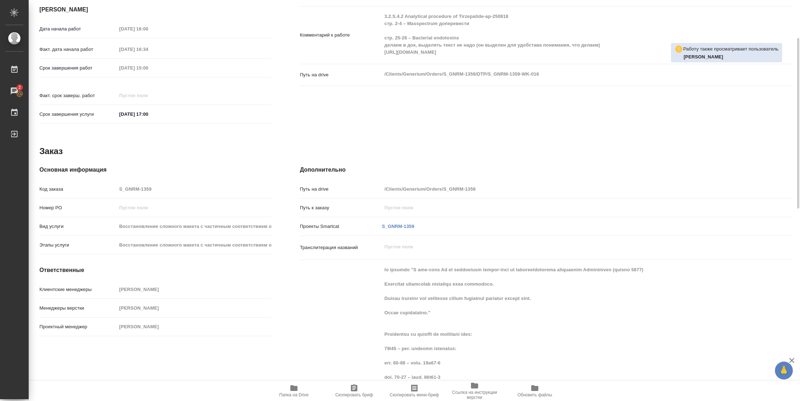
scroll to position [322, 0]
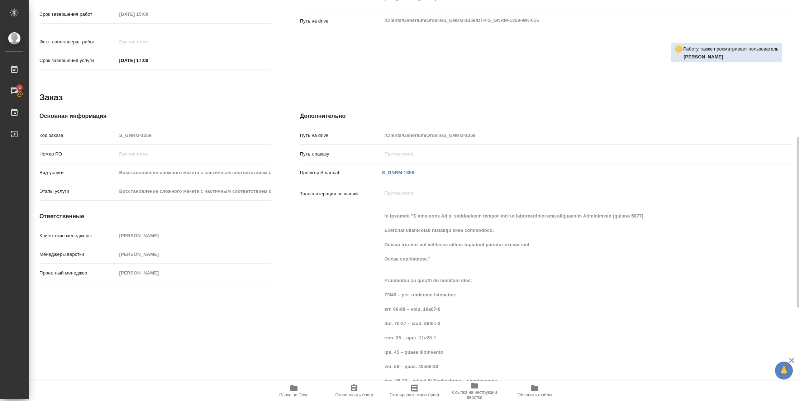
type textarea "x"
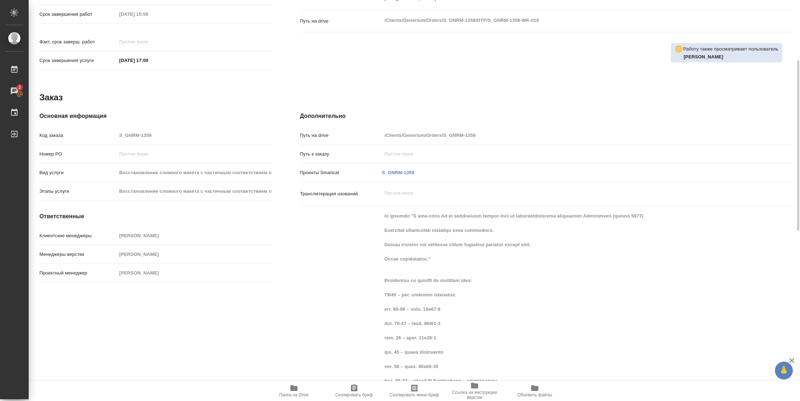
scroll to position [215, 0]
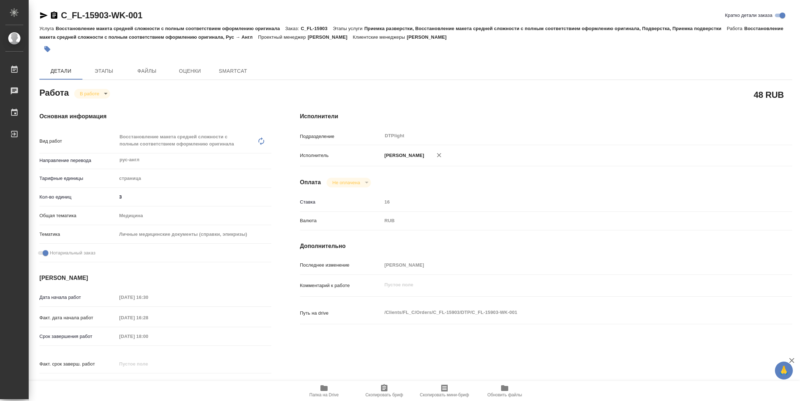
type textarea "x"
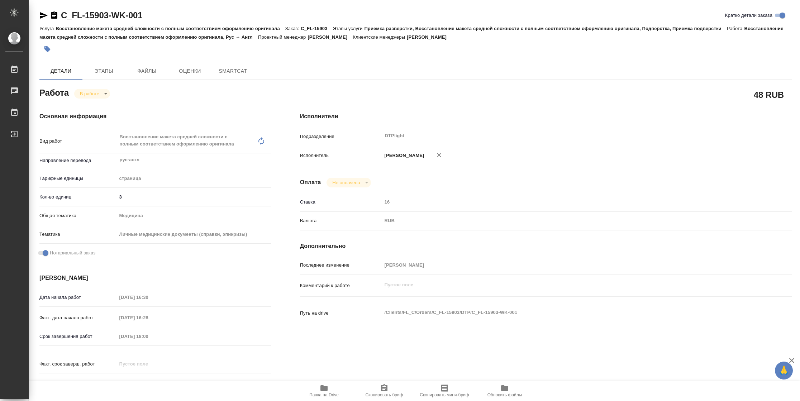
type textarea "x"
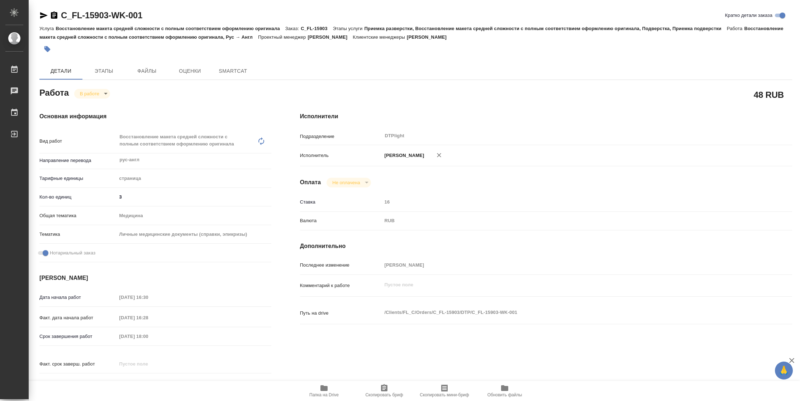
type textarea "x"
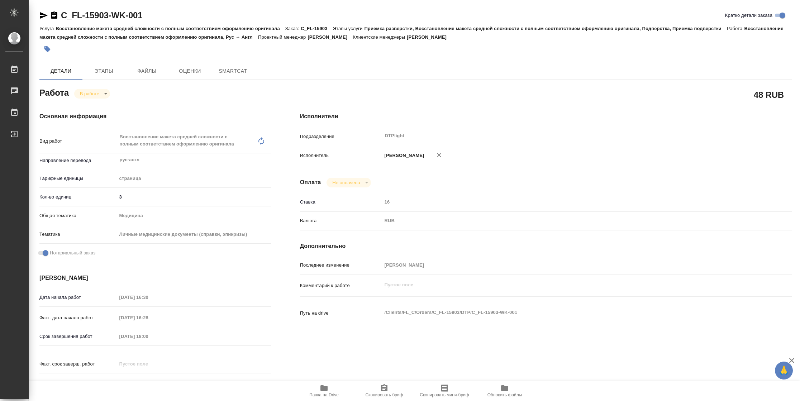
type textarea "x"
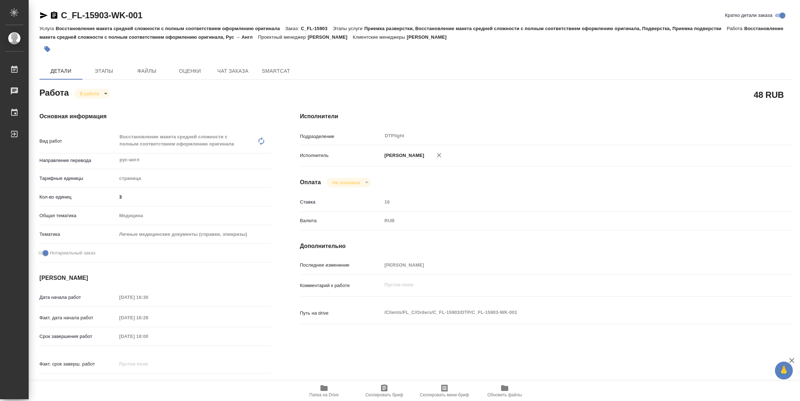
type textarea "x"
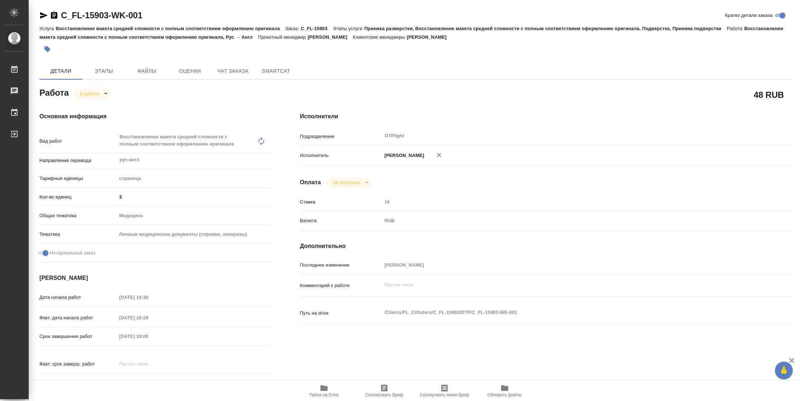
click at [317, 393] on span "Папка на Drive" at bounding box center [323, 394] width 29 height 5
type textarea "x"
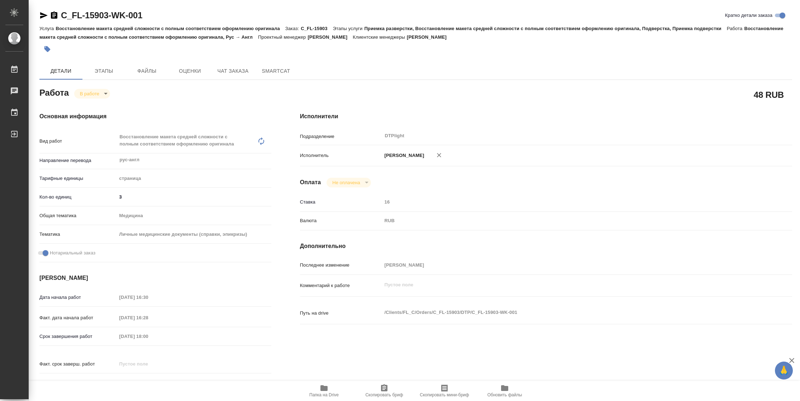
type textarea "x"
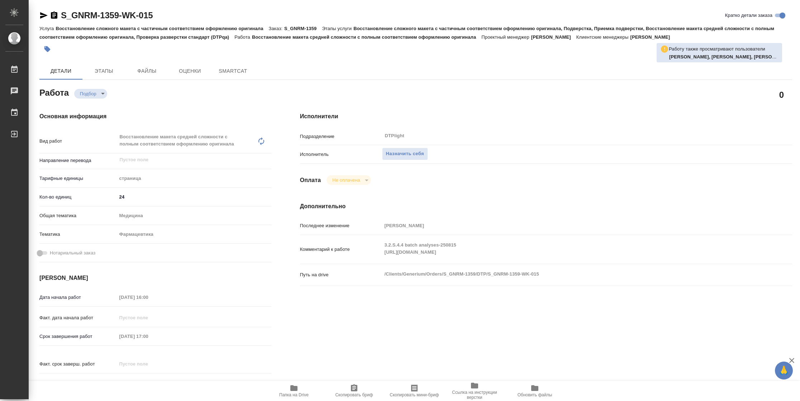
type textarea "x"
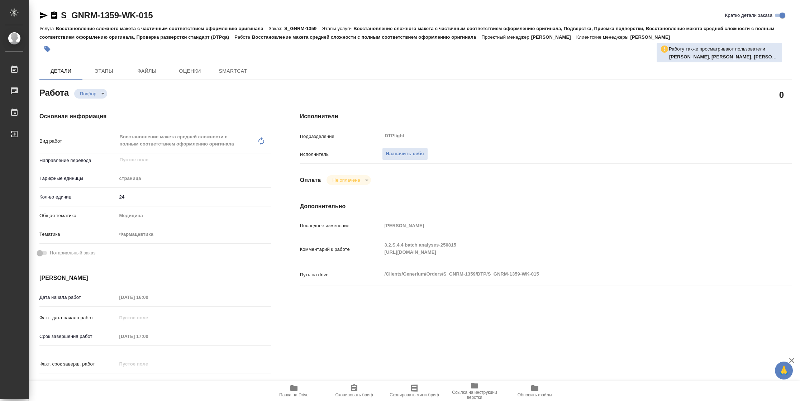
type textarea "x"
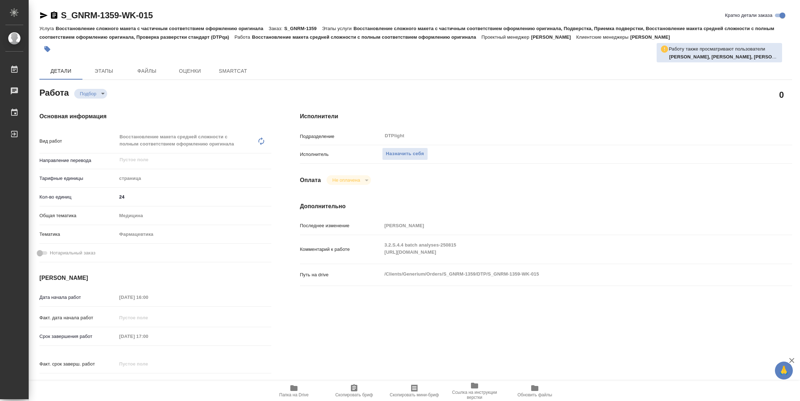
type textarea "x"
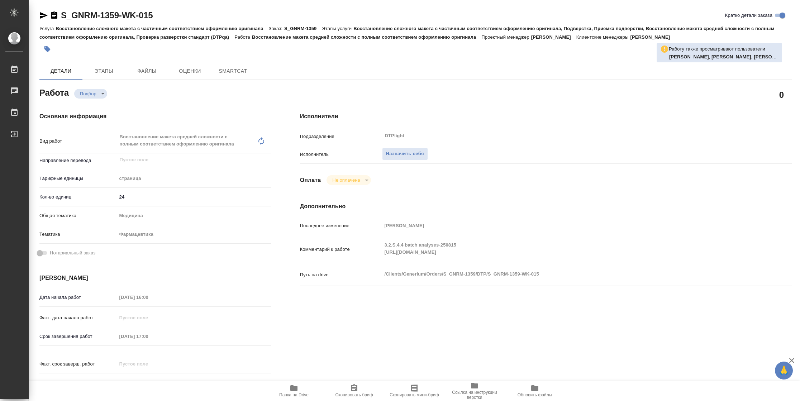
type textarea "x"
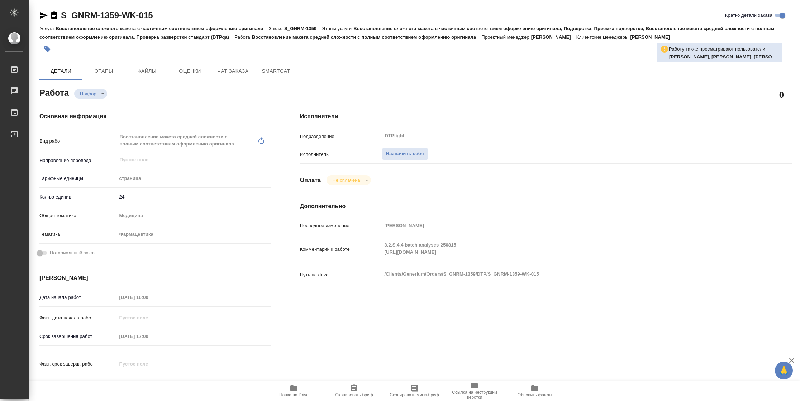
type textarea "x"
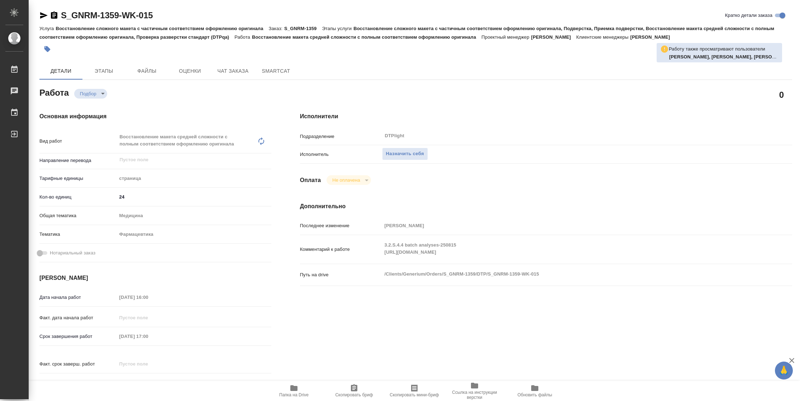
click at [298, 398] on button "Папка на Drive" at bounding box center [294, 391] width 60 height 20
type textarea "x"
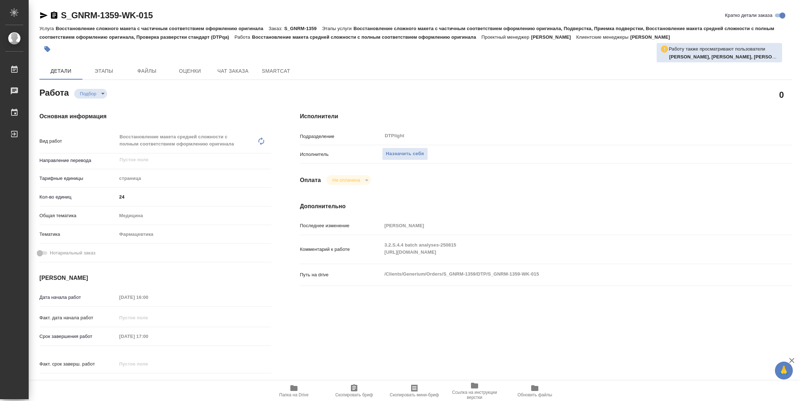
type textarea "x"
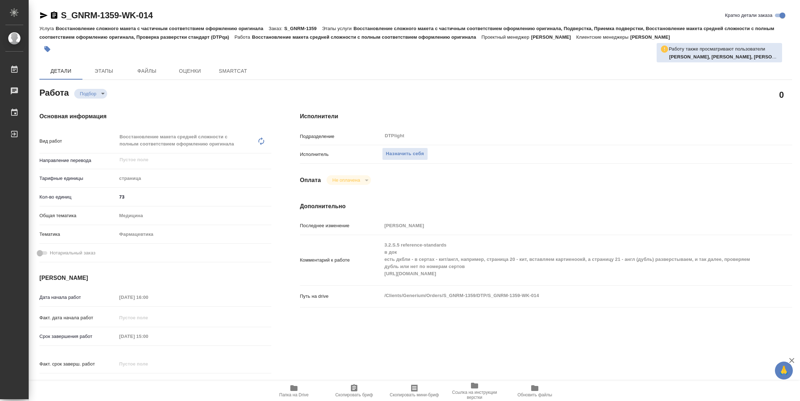
type textarea "x"
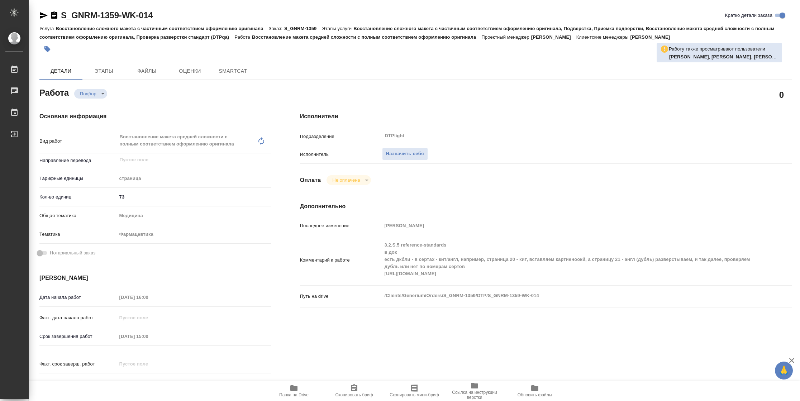
type textarea "x"
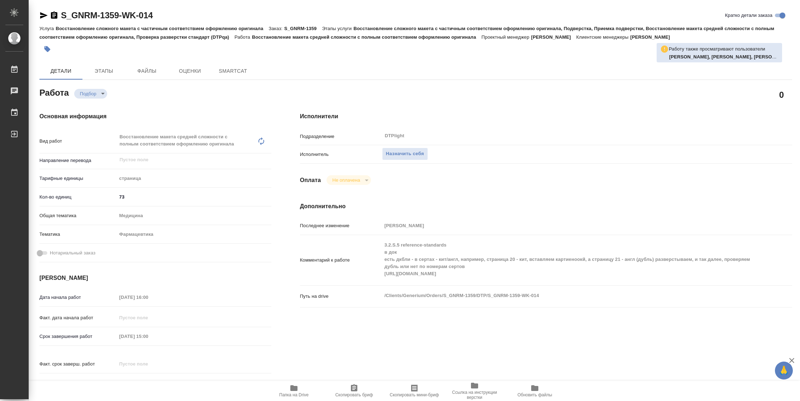
type textarea "x"
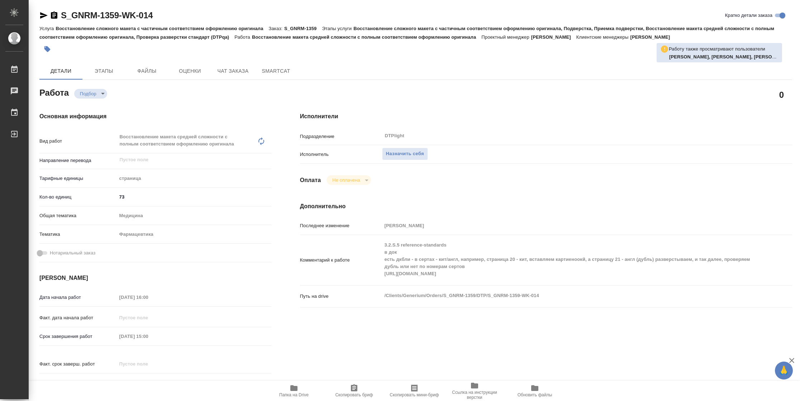
type textarea "x"
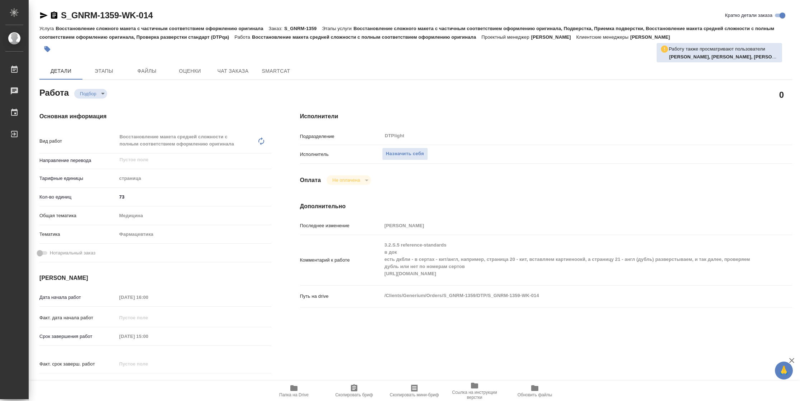
type textarea "x"
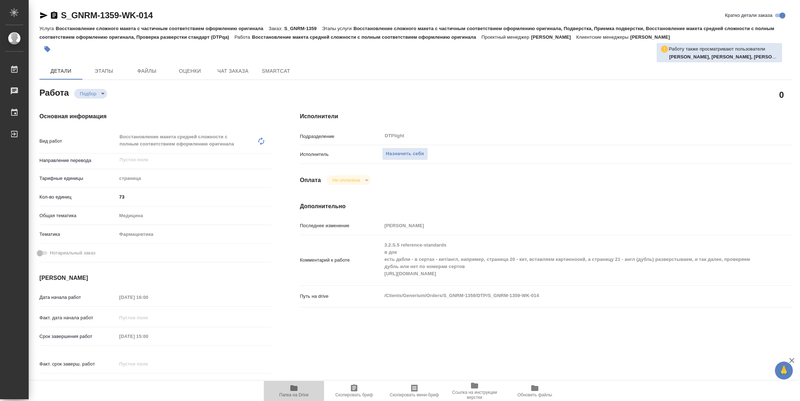
click at [303, 391] on span "Папка на Drive" at bounding box center [294, 391] width 52 height 14
click at [289, 392] on span "Папка на Drive" at bounding box center [293, 394] width 29 height 5
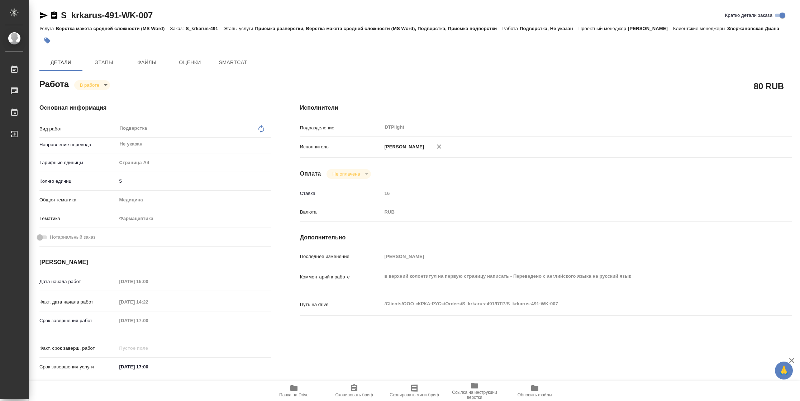
type textarea "x"
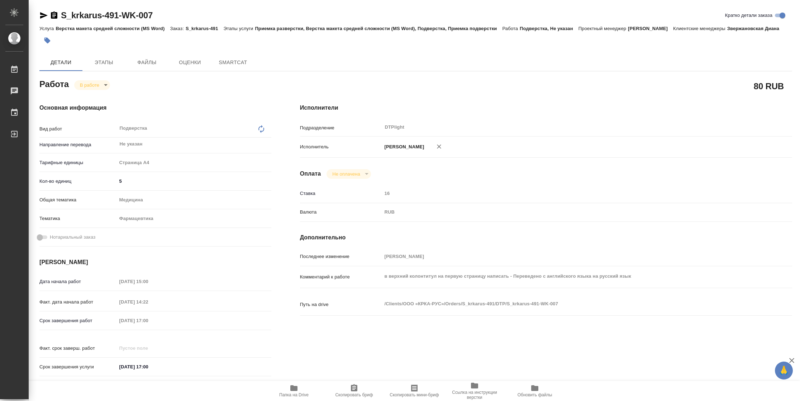
type textarea "x"
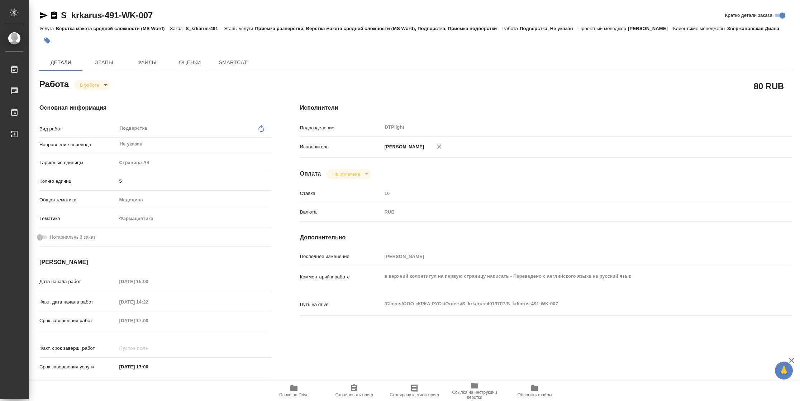
type textarea "x"
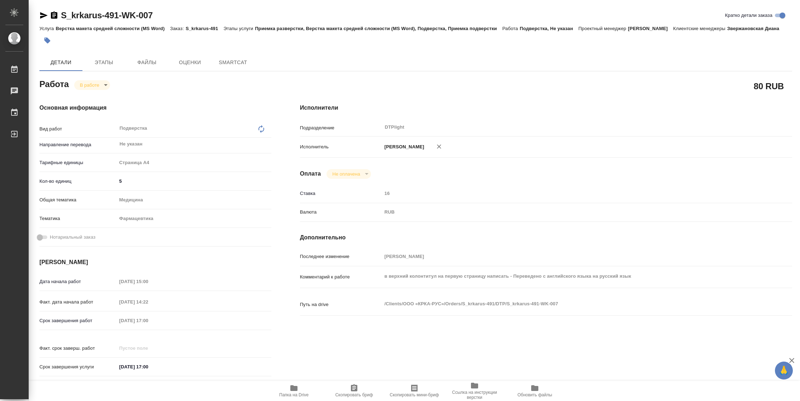
type textarea "x"
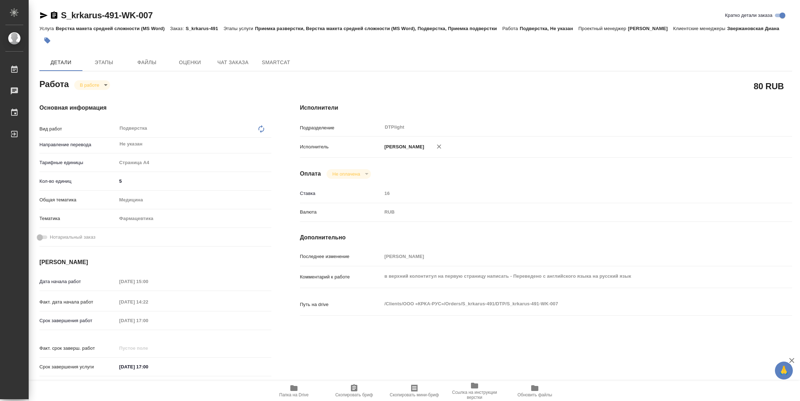
click at [293, 387] on icon "button" at bounding box center [293, 388] width 7 height 6
type textarea "x"
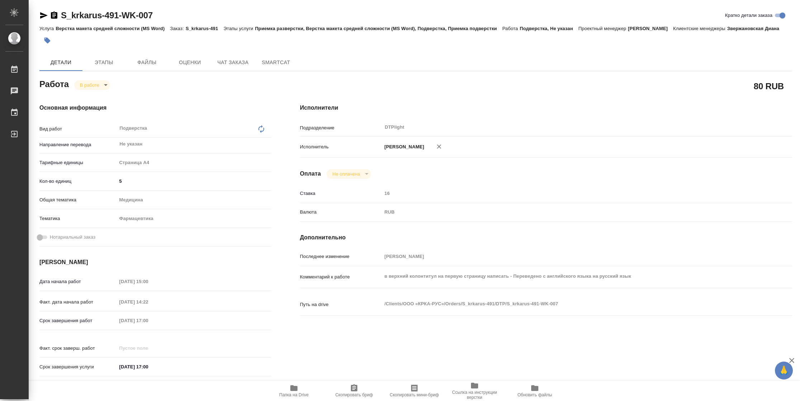
type textarea "x"
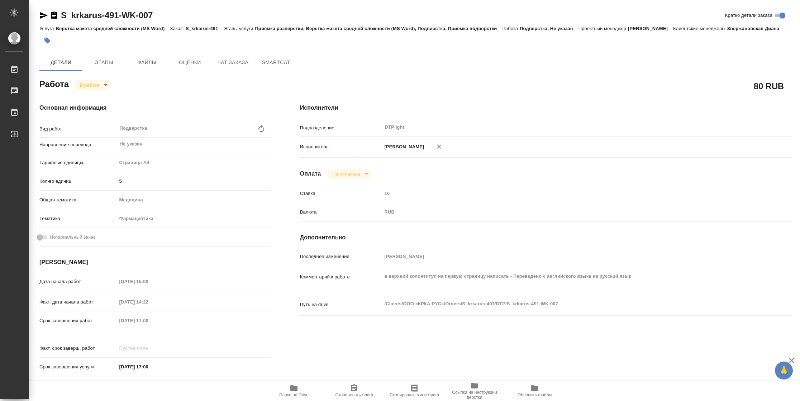
type textarea "x"
click at [95, 85] on body "🙏 .cls-1 fill:#fff; AWATERA Vasilyeva Natalia Работы 2 Чаты График Выйти S_krka…" at bounding box center [400, 200] width 800 height 401
click at [97, 96] on button "Выполнен" at bounding box center [93, 97] width 26 height 8
type textarea "x"
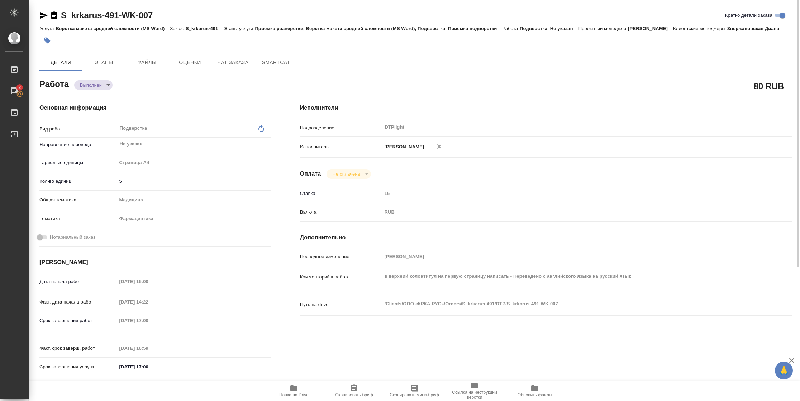
type textarea "x"
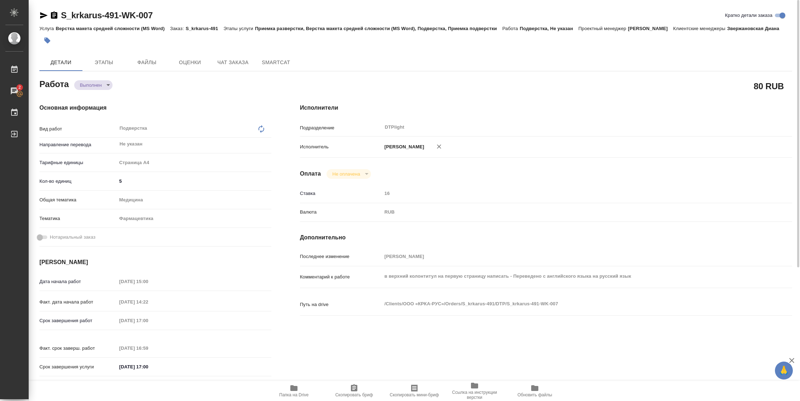
type textarea "x"
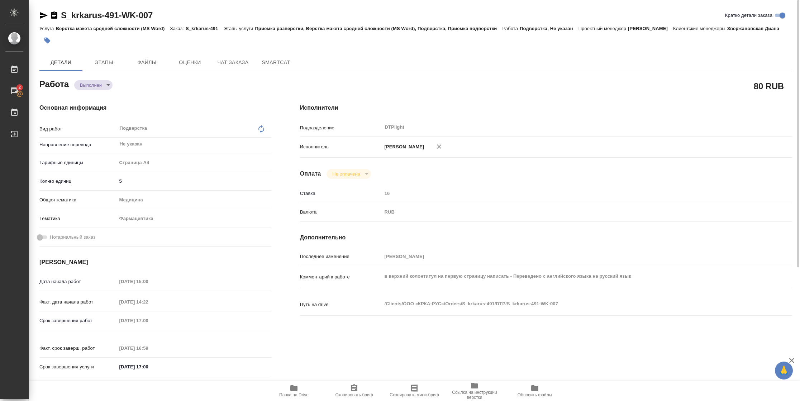
type textarea "x"
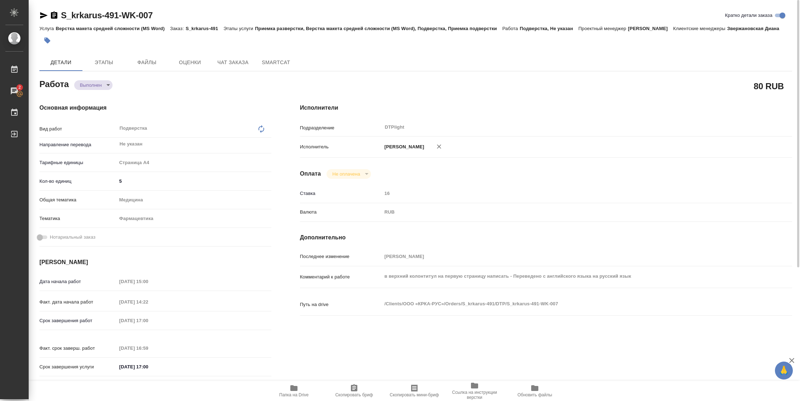
type textarea "x"
drag, startPoint x: 40, startPoint y: 17, endPoint x: 49, endPoint y: 17, distance: 8.2
click at [41, 17] on icon "button" at bounding box center [44, 15] width 8 height 6
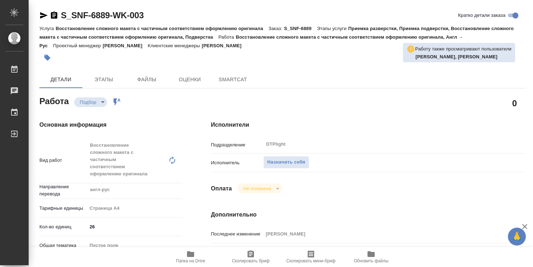
type textarea "x"
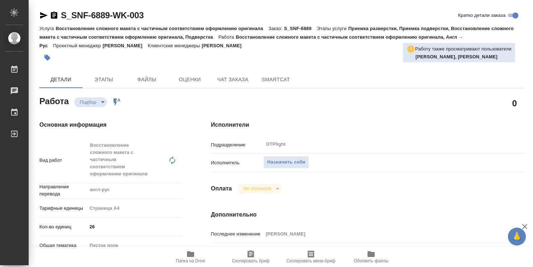
type textarea "x"
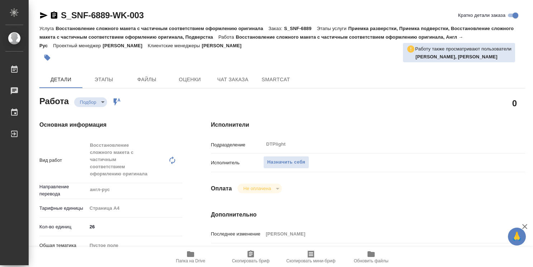
type textarea "x"
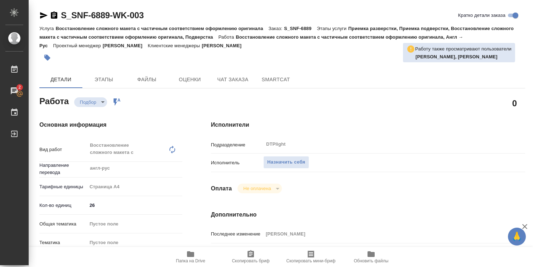
type textarea "x"
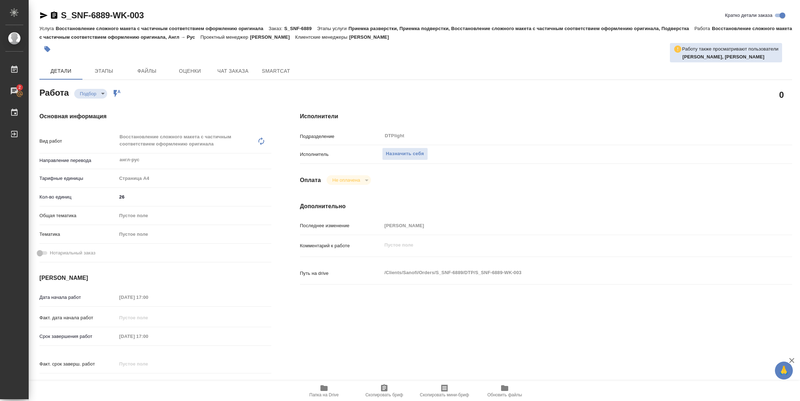
type textarea "x"
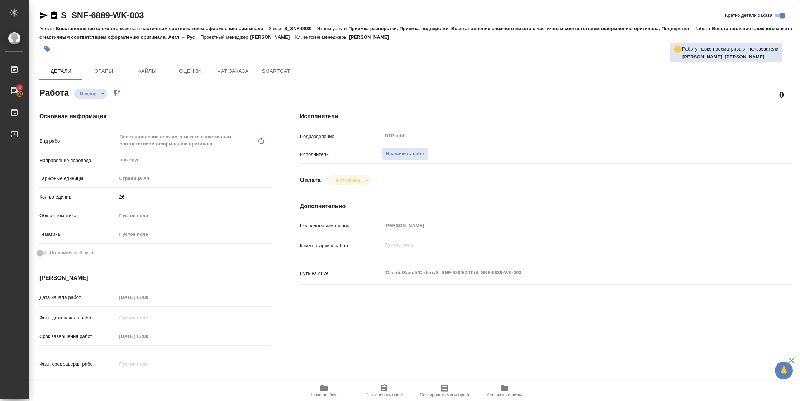
type textarea "x"
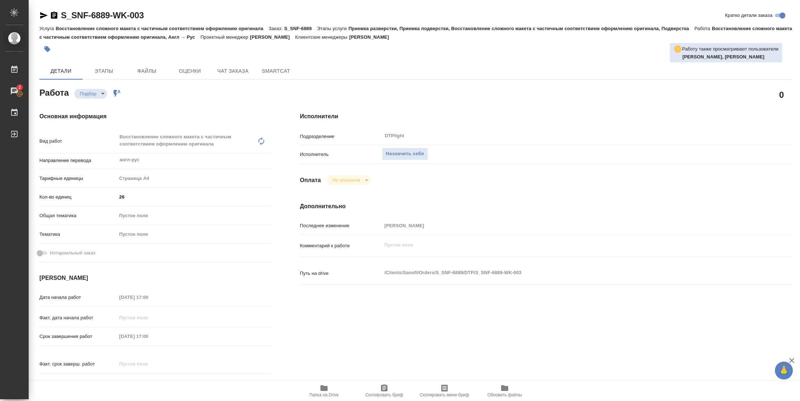
click at [316, 267] on span "Папка на Drive" at bounding box center [323, 394] width 29 height 5
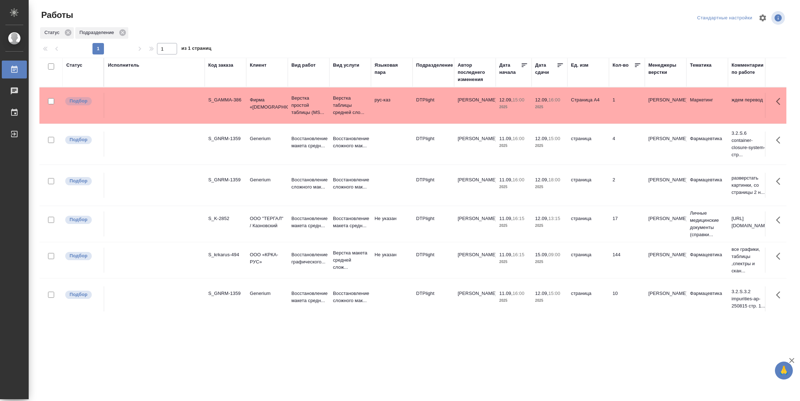
click at [560, 67] on icon at bounding box center [559, 65] width 7 height 7
